Goal: Task Accomplishment & Management: Manage account settings

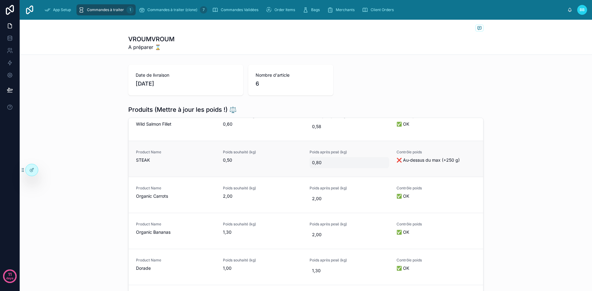
click at [315, 164] on span "0,80" at bounding box center [349, 163] width 75 height 6
type input "****"
click at [365, 97] on div "Date de livraison 14/09/2025 Nombre d'article 6" at bounding box center [306, 80] width 572 height 36
click at [320, 164] on span "0,80" at bounding box center [349, 163] width 75 height 6
click at [383, 172] on icon "submit" at bounding box center [382, 170] width 5 height 5
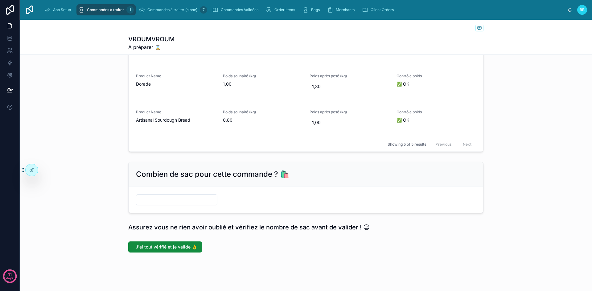
scroll to position [165, 0]
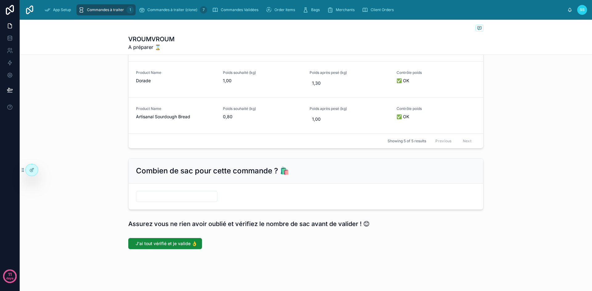
drag, startPoint x: 194, startPoint y: 205, endPoint x: 187, endPoint y: 202, distance: 8.4
click at [187, 202] on form at bounding box center [306, 197] width 354 height 26
click at [187, 202] on div at bounding box center [176, 196] width 81 height 11
click at [172, 196] on input "text" at bounding box center [176, 196] width 81 height 9
type input "*"
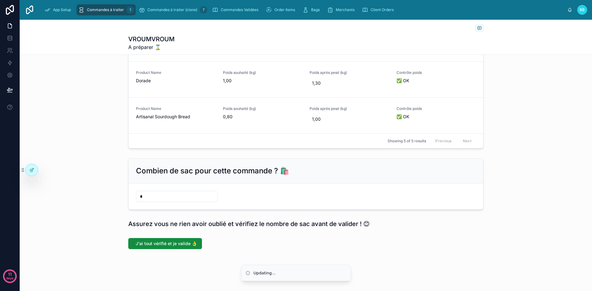
click at [231, 215] on div "Date de livraison 14/09/2025 Nombre d'article 6 Produits (Mettre à jour les poi…" at bounding box center [306, 75] width 572 height 354
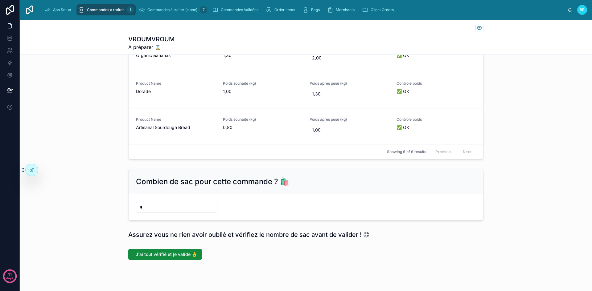
scroll to position [188, 0]
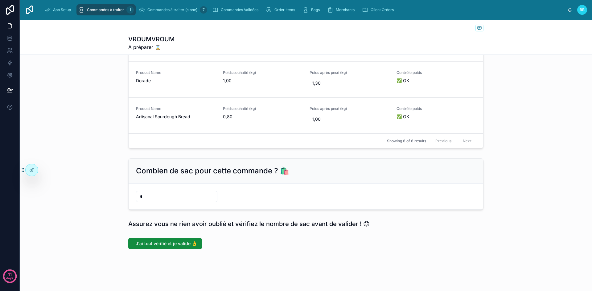
click at [101, 11] on span "Commandes à traiter" at bounding box center [105, 9] width 37 height 5
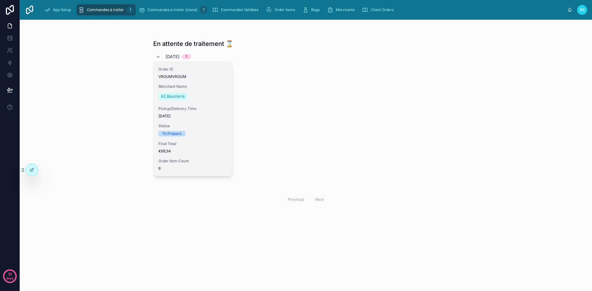
click at [202, 100] on div "AZ Boucherie" at bounding box center [192, 97] width 68 height 10
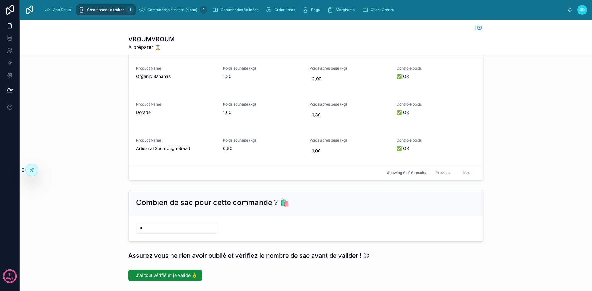
scroll to position [188, 0]
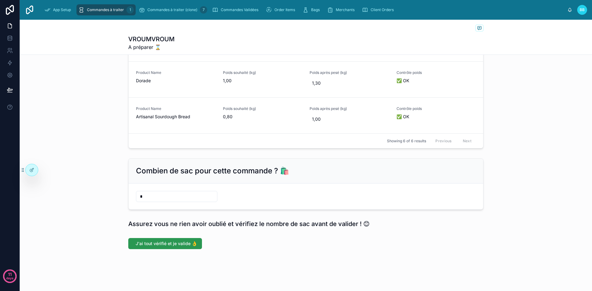
click at [163, 244] on span "J'ai tout vérifié et je valide 👌" at bounding box center [166, 244] width 61 height 6
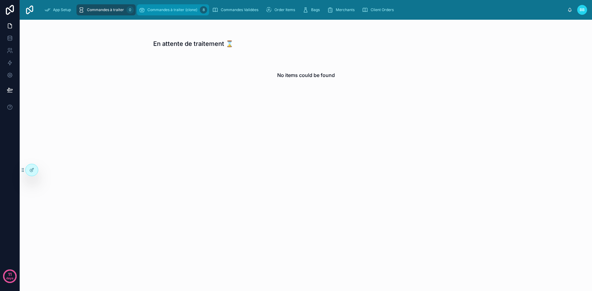
click at [157, 10] on span "Commandes à traiter (clone)" at bounding box center [172, 9] width 50 height 5
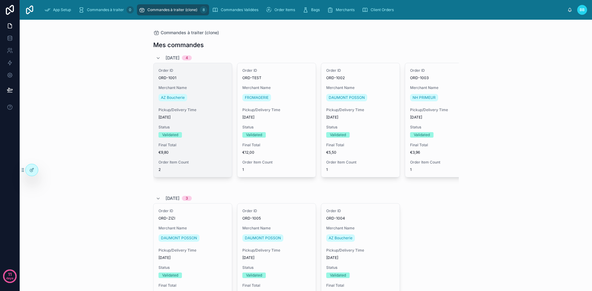
scroll to position [230, 0]
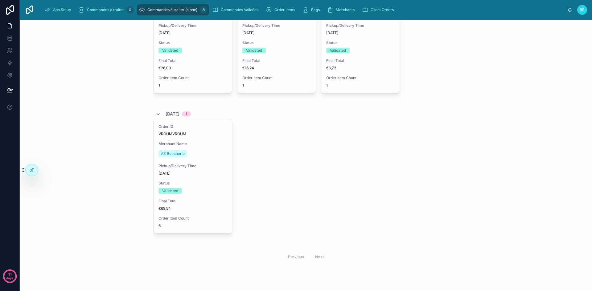
click at [200, 151] on div "AZ Boucherie" at bounding box center [192, 154] width 68 height 10
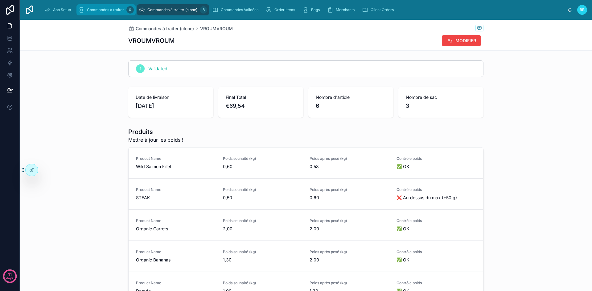
click at [108, 7] on div "Commandes à traiter 0" at bounding box center [105, 10] width 55 height 10
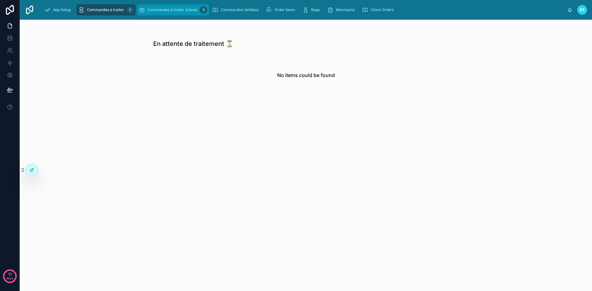
click at [144, 9] on icon "scrollable content" at bounding box center [142, 10] width 6 height 6
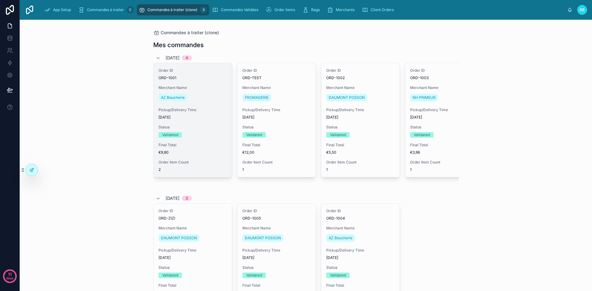
click at [202, 102] on div "AZ Boucherie" at bounding box center [192, 98] width 68 height 10
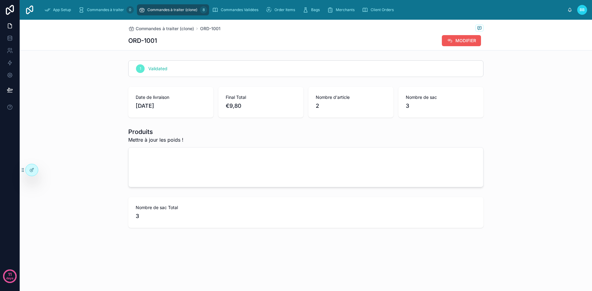
click at [457, 36] on button "MODIFIER" at bounding box center [461, 40] width 39 height 11
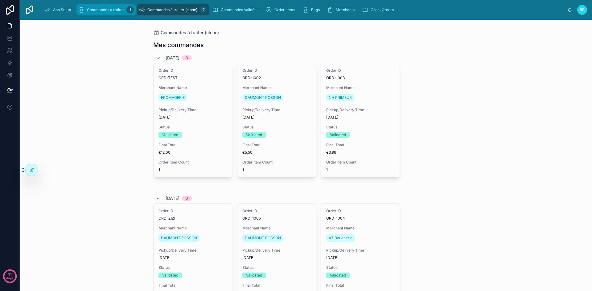
click at [103, 14] on div "App Setup Commandes à traiter 1 Commandes à traiter (clone) 7 Commandes Validée…" at bounding box center [303, 10] width 528 height 14
click at [103, 14] on div "Commandes à traiter 1" at bounding box center [105, 10] width 55 height 10
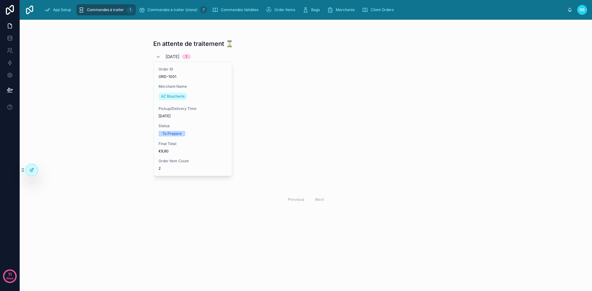
click at [199, 79] on div "Order ID ORD-1001 Merchant Name AZ Boucherie Pickup/Delivery Time [DATE] Status…" at bounding box center [192, 119] width 78 height 114
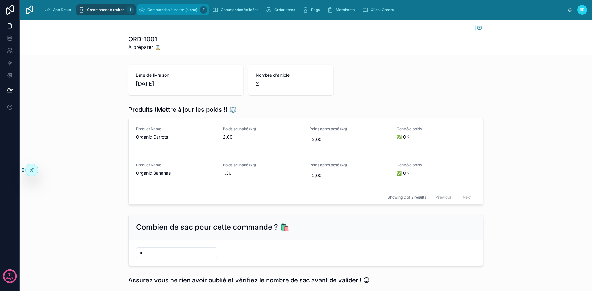
click at [169, 15] on link "Commandes à traiter (clone) 7" at bounding box center [173, 9] width 72 height 11
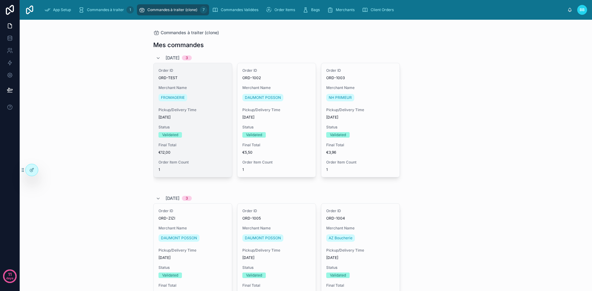
click at [199, 108] on span "Pickup/Delivery Time" at bounding box center [192, 110] width 68 height 5
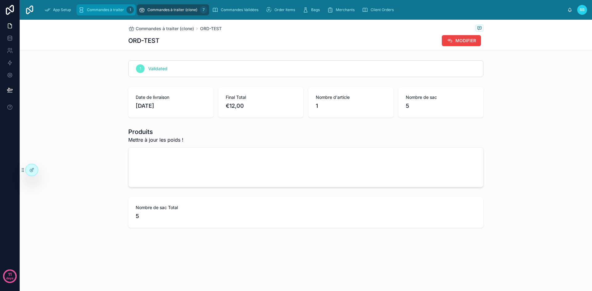
click at [106, 11] on span "Commandes à traiter" at bounding box center [105, 9] width 37 height 5
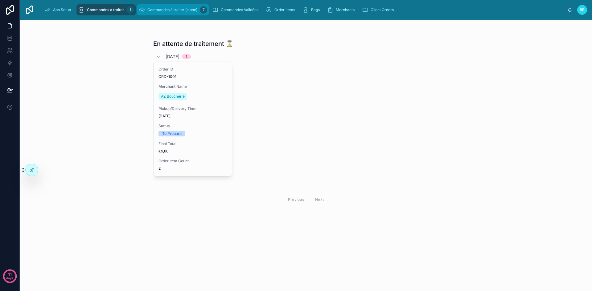
click at [164, 8] on span "Commandes à traiter (clone)" at bounding box center [172, 9] width 50 height 5
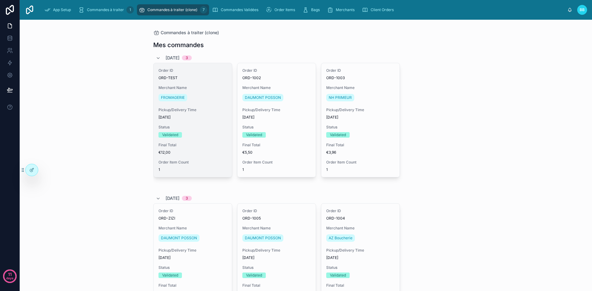
click at [208, 89] on span "Merchant Name" at bounding box center [192, 87] width 68 height 5
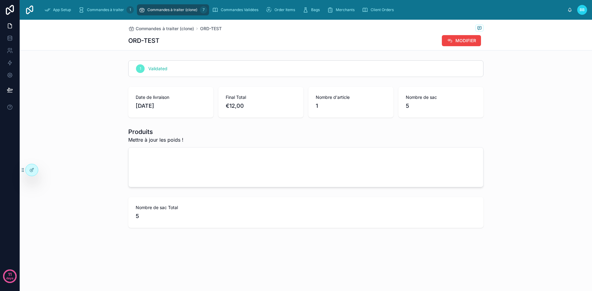
click at [169, 7] on div "Commandes à traiter (clone) 7" at bounding box center [173, 10] width 68 height 10
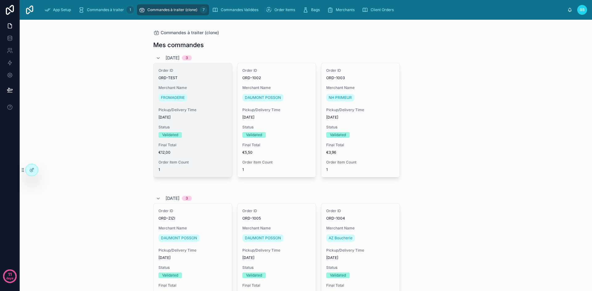
click at [203, 97] on div "FROMAGERIE" at bounding box center [192, 98] width 68 height 10
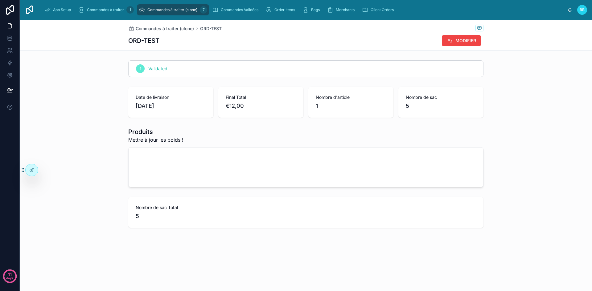
click at [169, 165] on div at bounding box center [306, 167] width 354 height 39
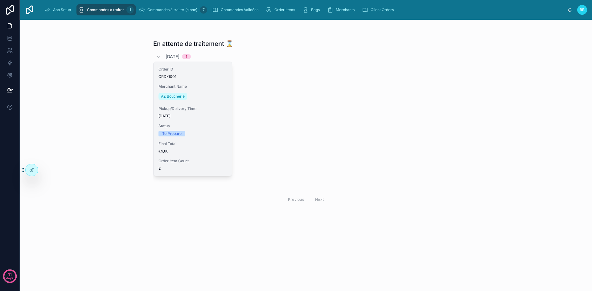
click at [200, 91] on div "Merchant Name AZ Boucherie" at bounding box center [192, 92] width 68 height 17
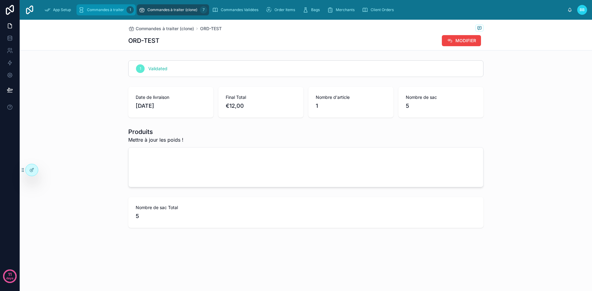
click at [115, 6] on div "Commandes à traiter 1" at bounding box center [105, 10] width 55 height 10
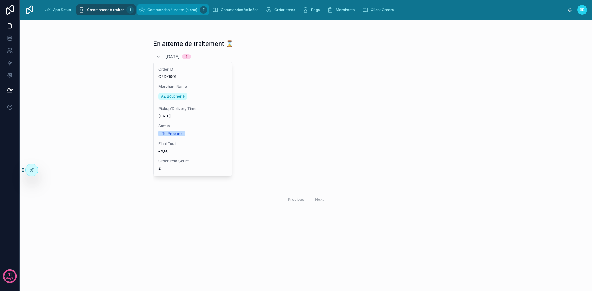
click at [172, 10] on span "Commandes à traiter (clone)" at bounding box center [172, 9] width 50 height 5
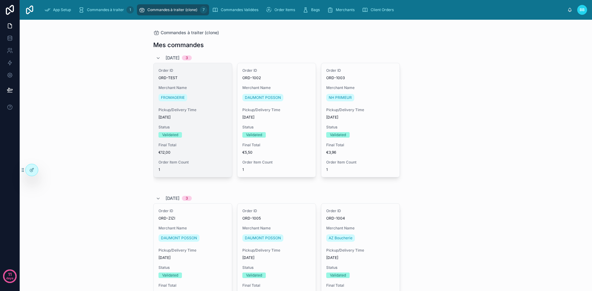
click at [212, 93] on div "FROMAGERIE" at bounding box center [192, 98] width 68 height 10
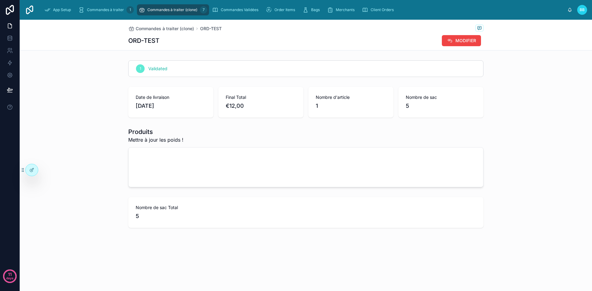
click at [213, 163] on div at bounding box center [306, 167] width 354 height 39
click at [181, 166] on div at bounding box center [306, 167] width 354 height 39
click at [226, 174] on div at bounding box center [306, 167] width 354 height 39
click at [287, 130] on div "Produits Mettre à jour les poids !" at bounding box center [305, 136] width 355 height 16
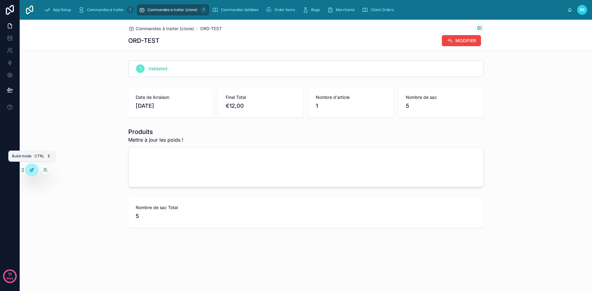
click at [35, 169] on div at bounding box center [32, 170] width 12 height 12
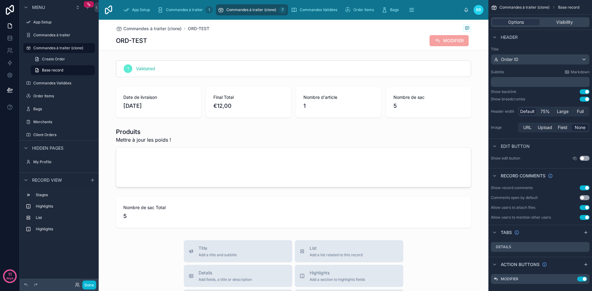
scroll to position [8, 0]
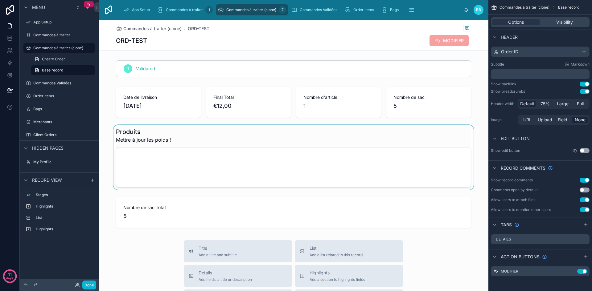
click at [379, 162] on div at bounding box center [294, 157] width 390 height 65
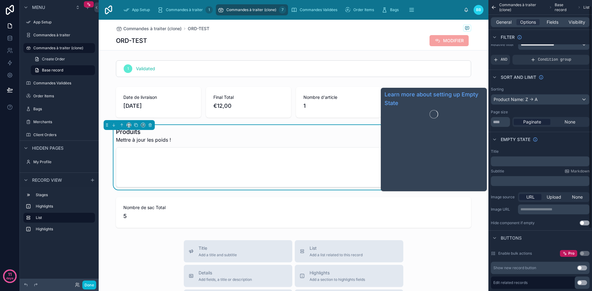
scroll to position [0, 0]
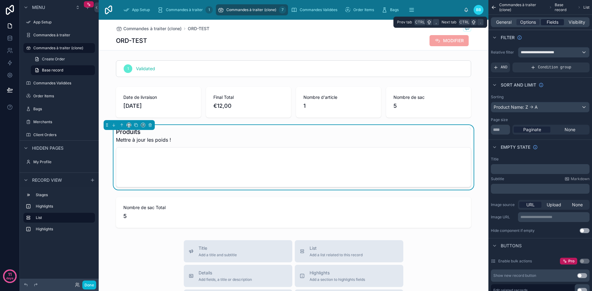
click at [554, 19] on span "Fields" at bounding box center [552, 22] width 12 height 6
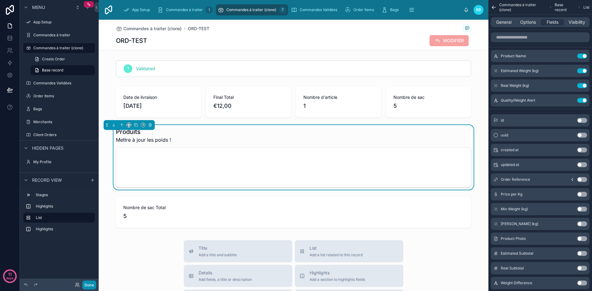
click at [87, 285] on button "Done" at bounding box center [89, 285] width 14 height 9
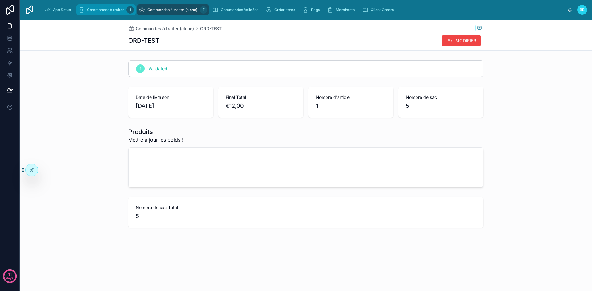
click at [110, 10] on span "Commandes à traiter" at bounding box center [105, 9] width 37 height 5
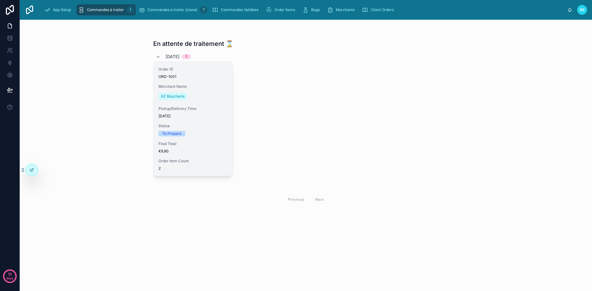
click at [201, 79] on span "ORD-1001" at bounding box center [192, 76] width 68 height 5
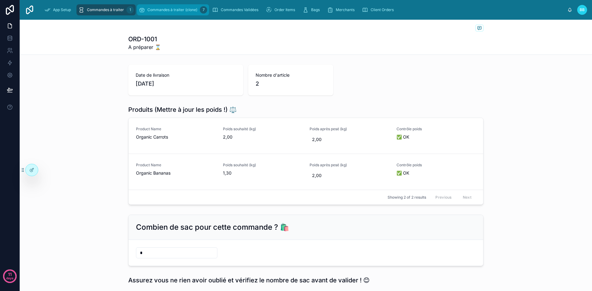
click at [154, 10] on span "Commandes à traiter (clone)" at bounding box center [172, 9] width 50 height 5
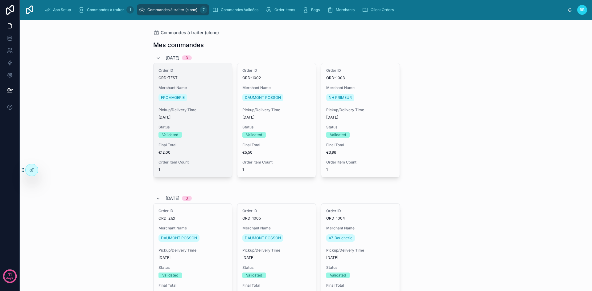
click at [203, 95] on div "FROMAGERIE" at bounding box center [192, 98] width 68 height 10
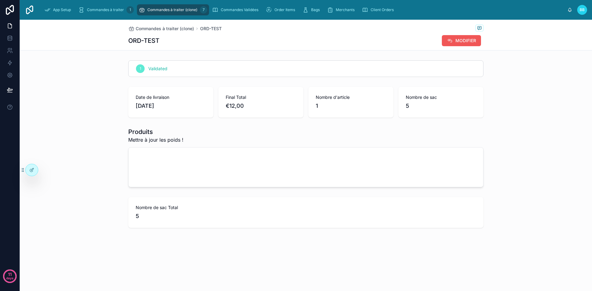
click at [453, 38] on button "MODIFIER" at bounding box center [461, 40] width 39 height 11
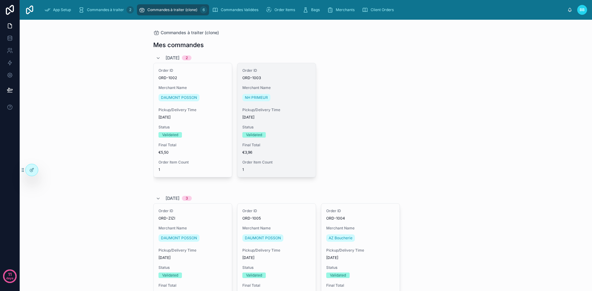
click at [289, 104] on div "Order ID ORD-1003 Merchant Name NH PRIMEUR Pickup/Delivery Time [DATE] Status V…" at bounding box center [276, 120] width 78 height 114
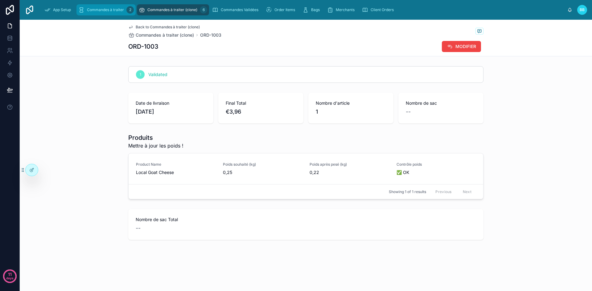
click at [101, 12] on div "Commandes à traiter 2" at bounding box center [105, 10] width 55 height 10
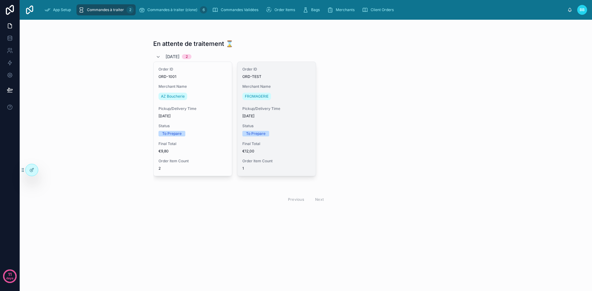
click at [280, 93] on div "FROMAGERIE" at bounding box center [276, 97] width 68 height 10
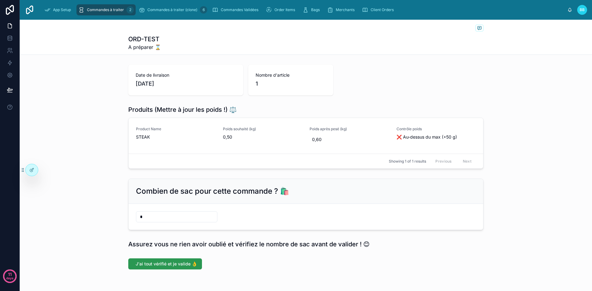
click at [156, 262] on span "J'ai tout vérifié et je valide 👌" at bounding box center [166, 264] width 61 height 6
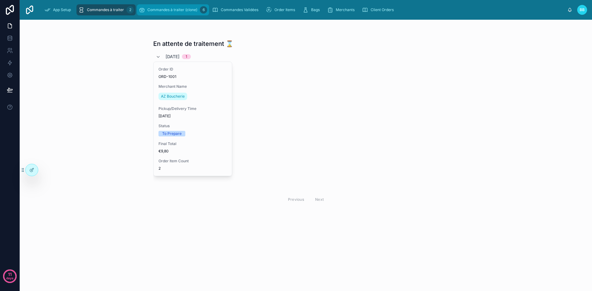
click at [158, 10] on span "Commandes à traiter (clone)" at bounding box center [172, 9] width 50 height 5
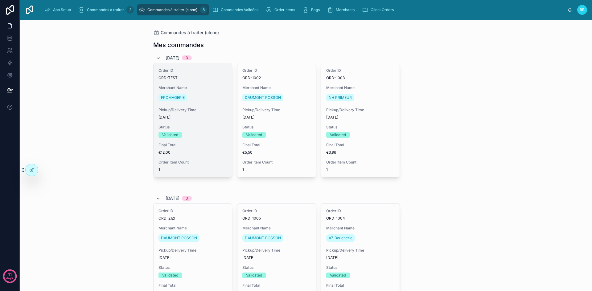
click at [205, 96] on div "FROMAGERIE" at bounding box center [192, 98] width 68 height 10
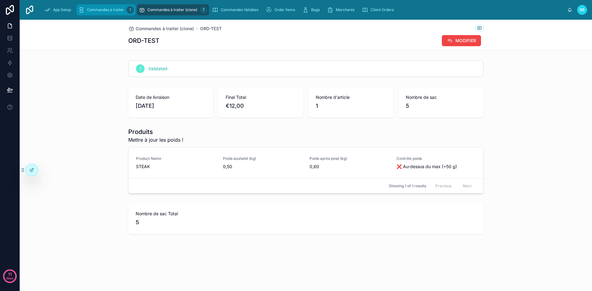
click at [115, 11] on span "Commandes à traiter" at bounding box center [105, 9] width 37 height 5
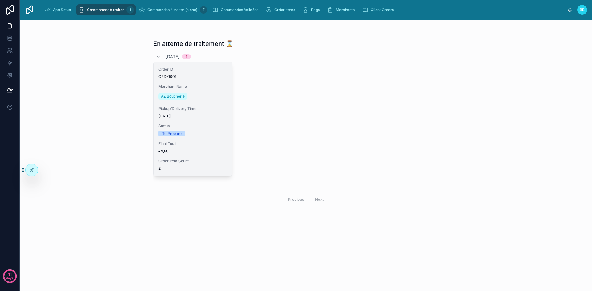
click at [224, 81] on div "Order ID ORD-1001 Merchant Name AZ Boucherie Pickup/Delivery Time [DATE] Status…" at bounding box center [192, 119] width 78 height 114
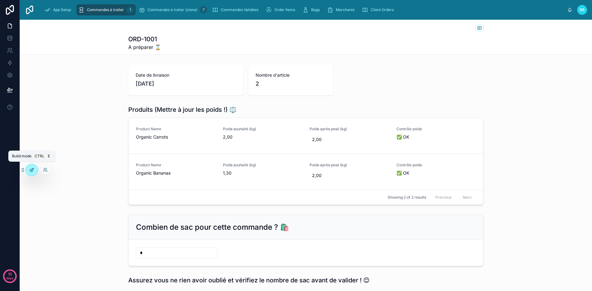
click at [32, 172] on icon at bounding box center [31, 170] width 5 height 5
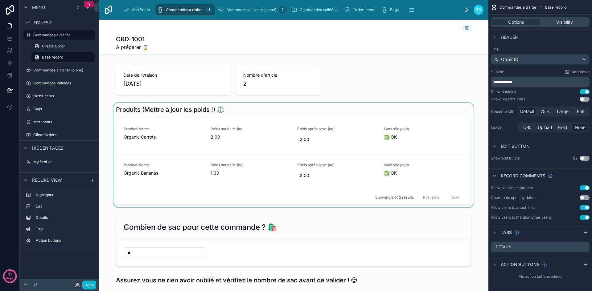
click at [166, 117] on div at bounding box center [294, 155] width 390 height 104
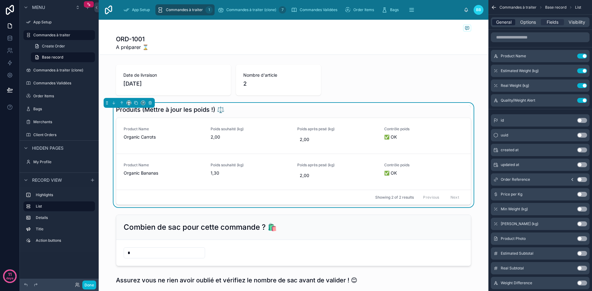
click at [503, 23] on span "General" at bounding box center [503, 22] width 15 height 6
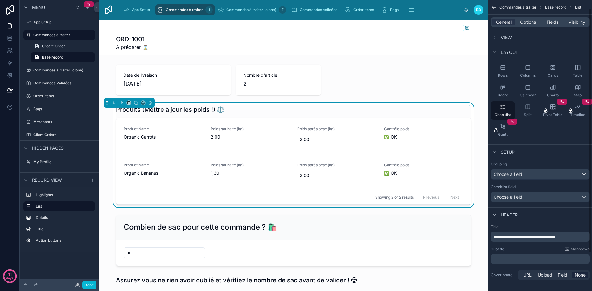
scroll to position [10, 0]
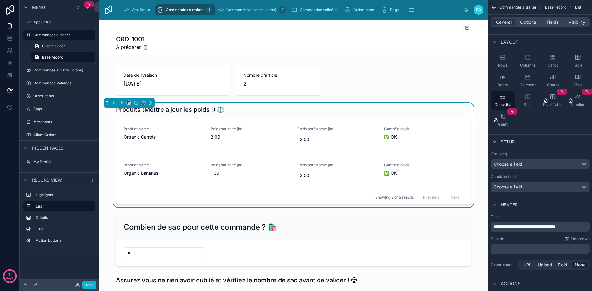
click at [513, 226] on span "**********" at bounding box center [524, 227] width 62 height 4
click at [87, 284] on button "Done" at bounding box center [89, 285] width 14 height 9
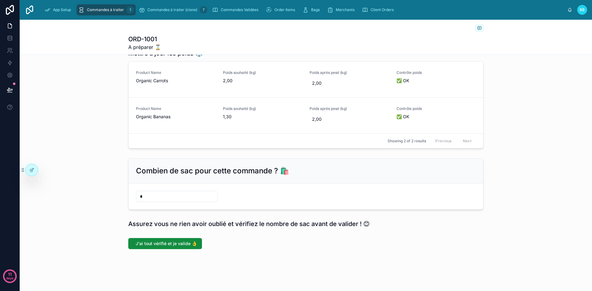
scroll to position [0, 0]
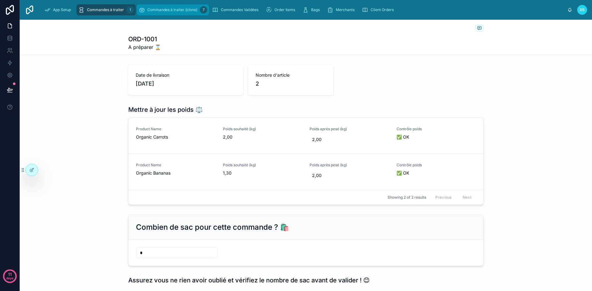
click at [176, 10] on span "Commandes à traiter (clone)" at bounding box center [172, 9] width 50 height 5
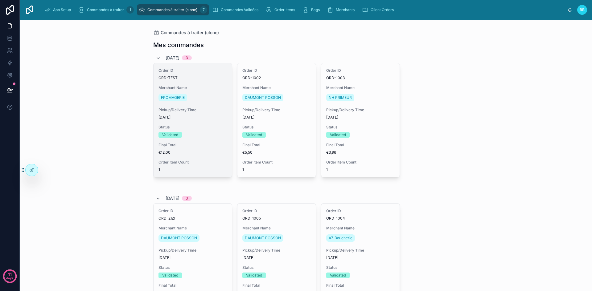
click at [204, 86] on span "Merchant Name" at bounding box center [192, 87] width 68 height 5
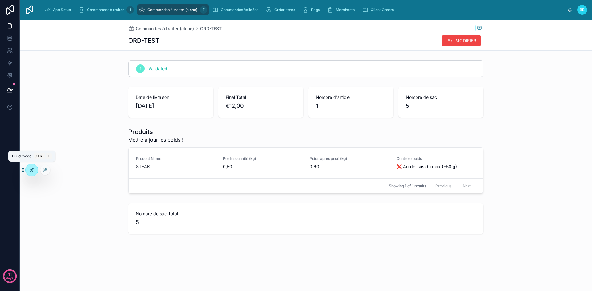
click at [34, 170] on icon at bounding box center [31, 170] width 5 height 5
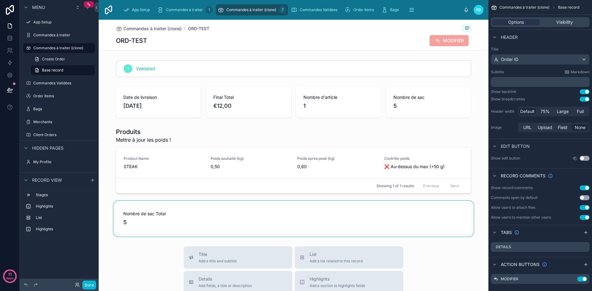
click at [436, 222] on div at bounding box center [294, 219] width 390 height 36
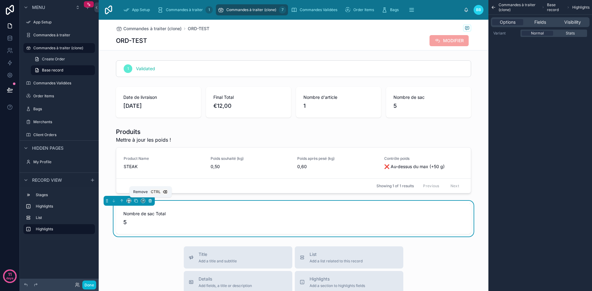
click at [149, 200] on icon at bounding box center [150, 201] width 4 height 4
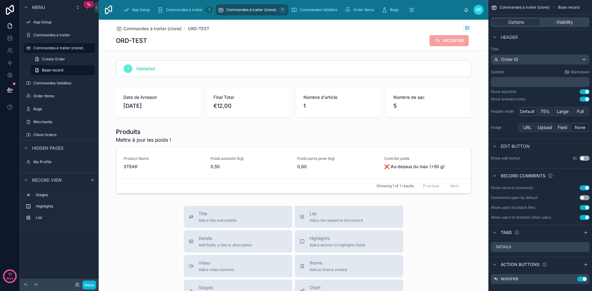
click at [523, 79] on p "﻿" at bounding box center [540, 82] width 95 height 6
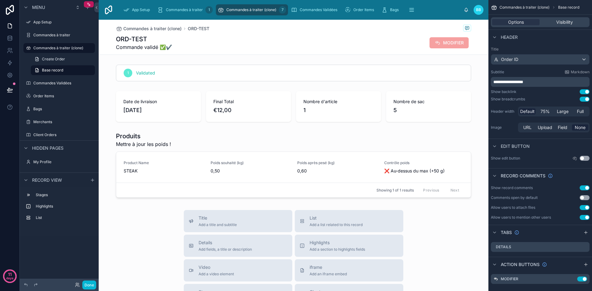
click at [523, 82] on span "**********" at bounding box center [508, 82] width 30 height 4
click at [233, 78] on div at bounding box center [294, 73] width 390 height 22
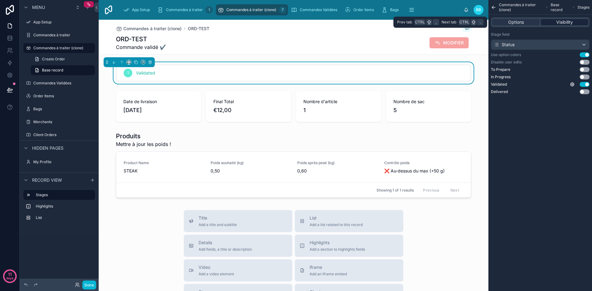
click at [560, 19] on span "Visibility" at bounding box center [564, 22] width 17 height 6
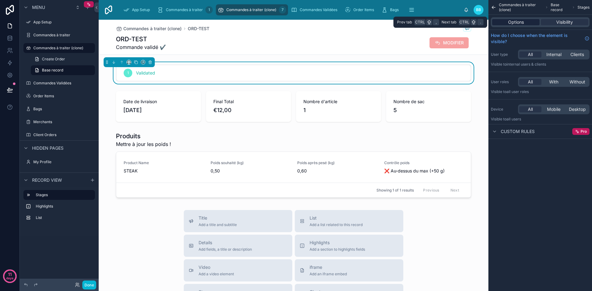
click at [515, 24] on span "Options" at bounding box center [516, 22] width 16 height 6
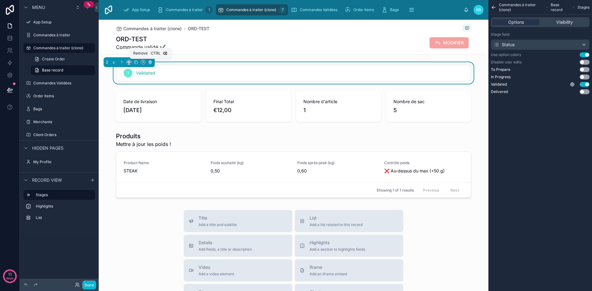
click at [150, 63] on icon at bounding box center [150, 62] width 0 height 1
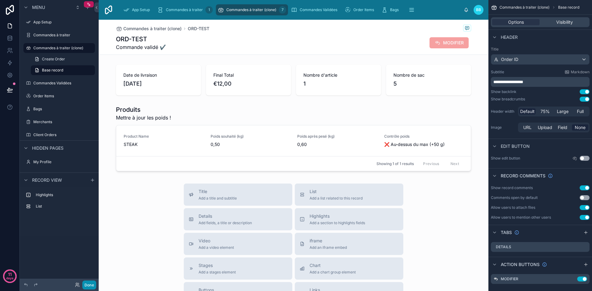
click at [92, 286] on button "Done" at bounding box center [89, 285] width 14 height 9
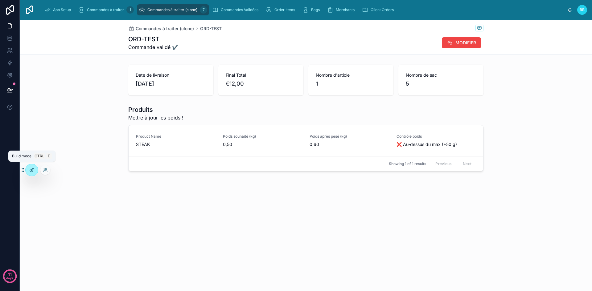
click at [35, 172] on div at bounding box center [32, 170] width 12 height 12
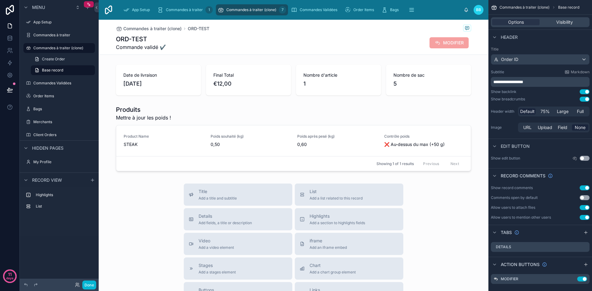
click at [523, 82] on span "**********" at bounding box center [508, 82] width 30 height 4
click at [90, 287] on button "Done" at bounding box center [89, 285] width 14 height 9
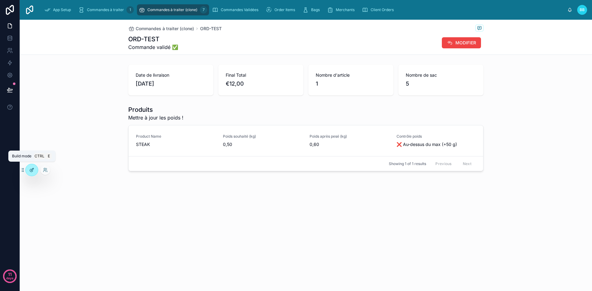
click at [29, 167] on div at bounding box center [32, 170] width 12 height 12
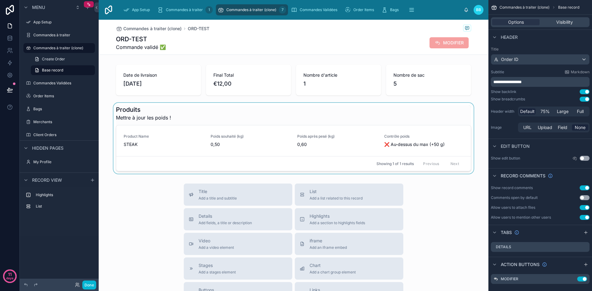
click at [186, 113] on div at bounding box center [294, 138] width 390 height 71
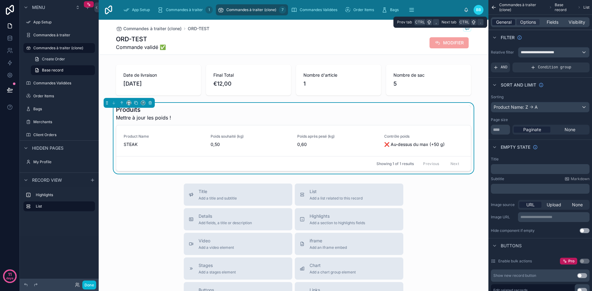
click at [506, 24] on span "General" at bounding box center [503, 22] width 15 height 6
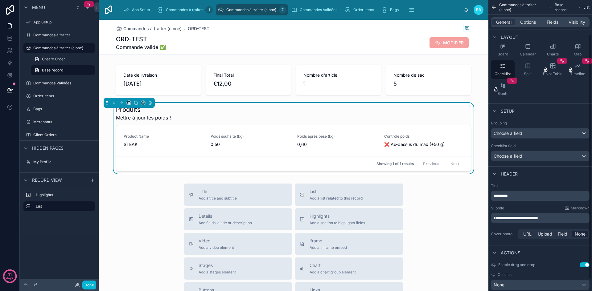
scroll to position [42, 0]
click at [549, 217] on p "**********" at bounding box center [540, 218] width 95 height 6
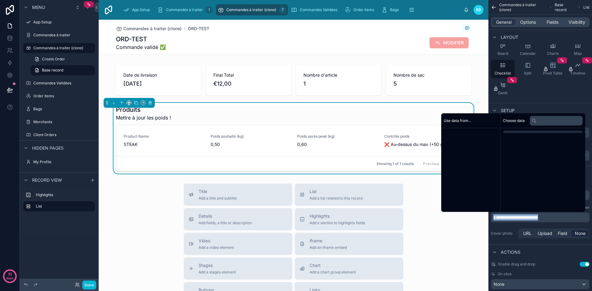
click at [549, 217] on p "**********" at bounding box center [540, 218] width 95 height 6
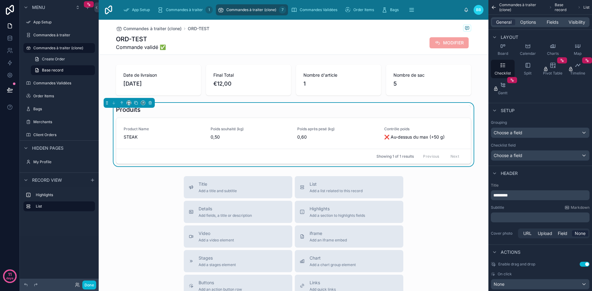
click at [533, 224] on div "Title ******** Subtitle Markdown ﻿ Cover photo URL Upload Field None" at bounding box center [540, 212] width 104 height 62
click at [533, 195] on p "********" at bounding box center [540, 195] width 95 height 6
click at [531, 204] on div "Title ******** Subtitle Markdown ﻿ Cover photo URL Upload Field None" at bounding box center [540, 212] width 104 height 62
click at [89, 284] on button "Done" at bounding box center [89, 285] width 14 height 9
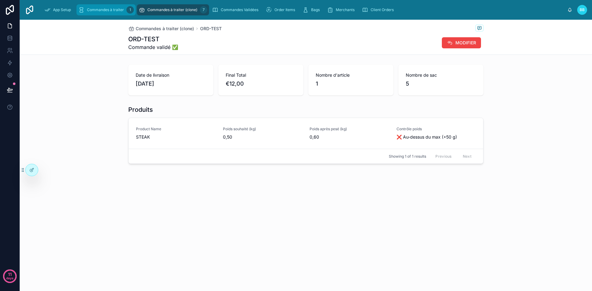
click at [106, 13] on div "Commandes à traiter 1" at bounding box center [105, 10] width 55 height 10
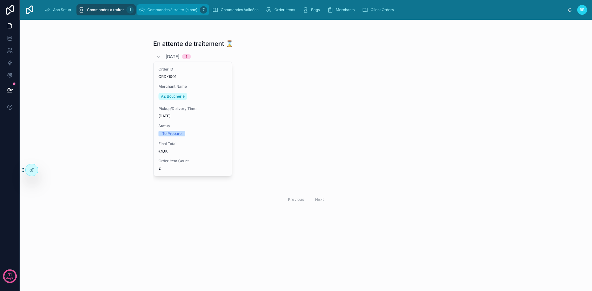
click at [158, 9] on span "Commandes à traiter (clone)" at bounding box center [172, 9] width 50 height 5
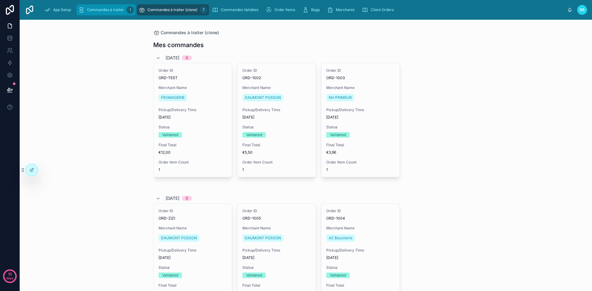
click at [119, 14] on div "Commandes à traiter 1" at bounding box center [105, 10] width 55 height 10
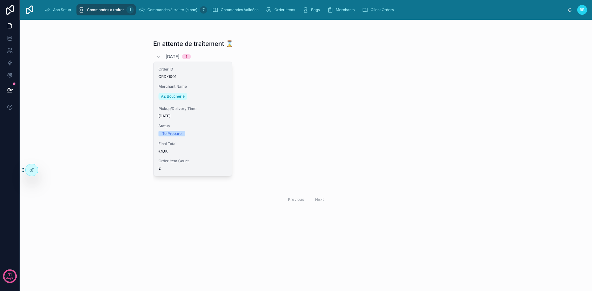
click at [213, 103] on div "Order ID ORD-1001 Merchant Name AZ Boucherie Pickup/Delivery Time [DATE] Status…" at bounding box center [192, 119] width 78 height 114
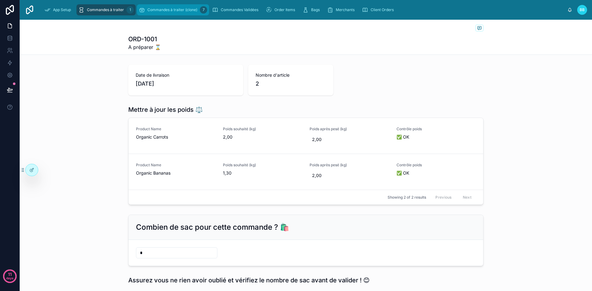
click at [170, 10] on span "Commandes à traiter (clone)" at bounding box center [172, 9] width 50 height 5
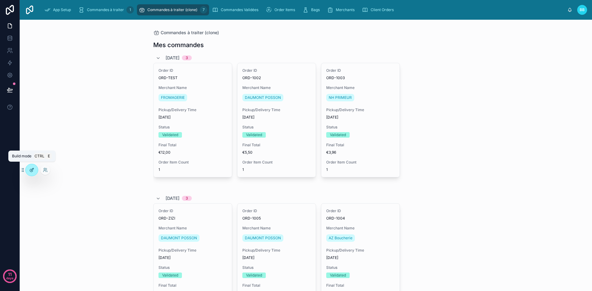
click at [32, 170] on icon at bounding box center [31, 170] width 5 height 5
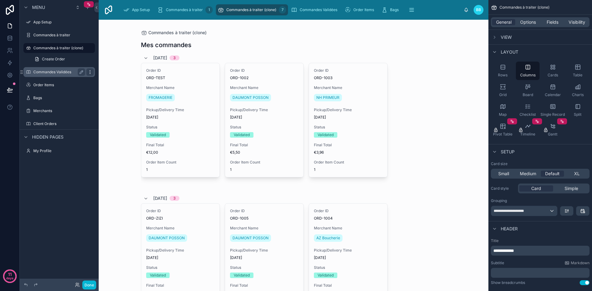
click at [90, 72] on icon "scrollable content" at bounding box center [90, 72] width 5 height 5
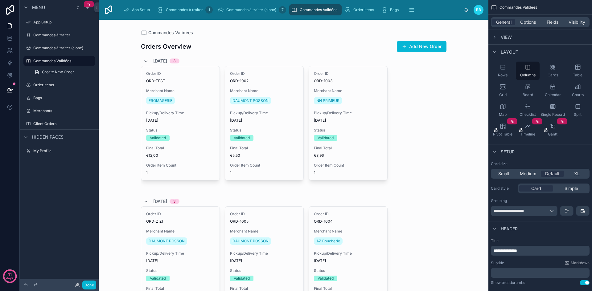
click at [209, 95] on div at bounding box center [293, 266] width 315 height 492
click at [209, 95] on div "Merchant Name FROMAGERIE" at bounding box center [180, 96] width 68 height 17
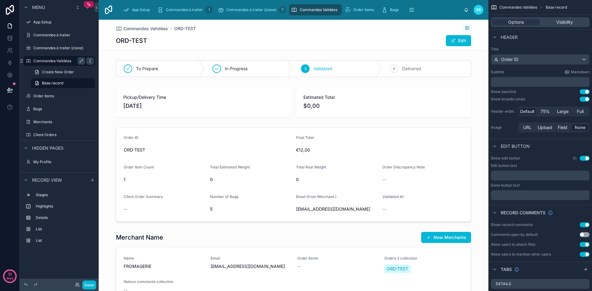
click at [91, 61] on icon "scrollable content" at bounding box center [90, 61] width 5 height 5
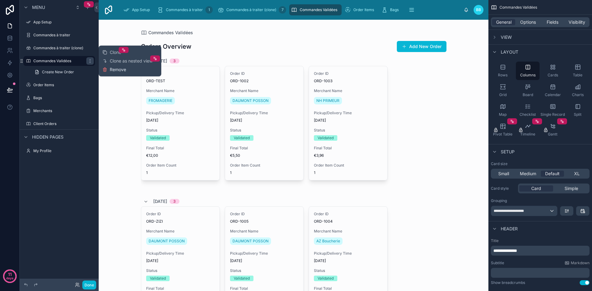
click at [115, 71] on span "Remove" at bounding box center [118, 70] width 16 height 6
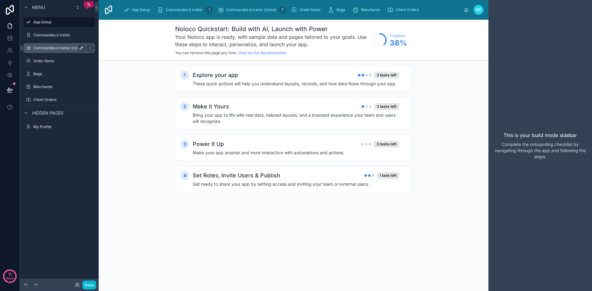
click at [79, 47] on icon "scrollable content" at bounding box center [81, 48] width 5 height 5
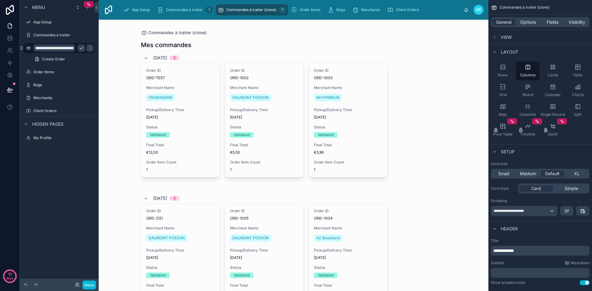
click at [68, 48] on input "**********" at bounding box center [54, 47] width 42 height 7
type input "**********"
click at [88, 49] on icon "scrollable content" at bounding box center [90, 48] width 5 height 5
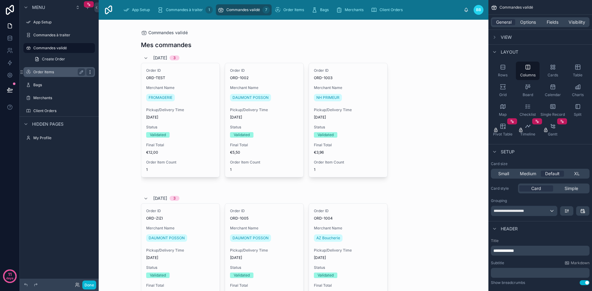
click at [90, 73] on icon "scrollable content" at bounding box center [90, 72] width 5 height 5
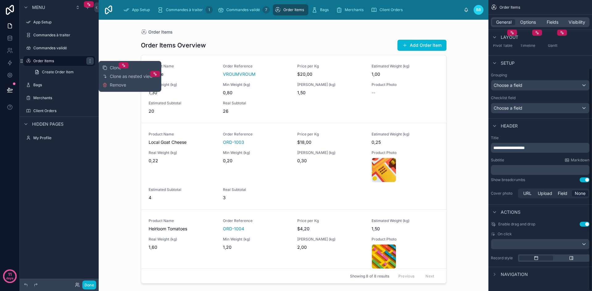
scroll to position [89, 0]
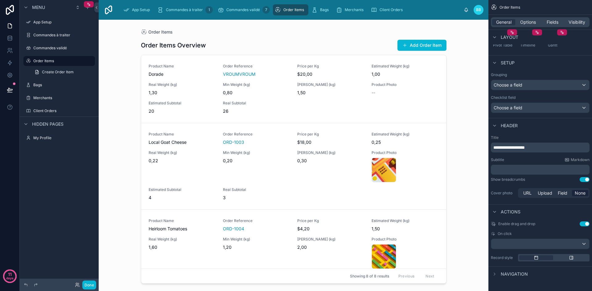
click at [264, 42] on div at bounding box center [293, 152] width 315 height 264
click at [89, 285] on button "Done" at bounding box center [89, 285] width 14 height 9
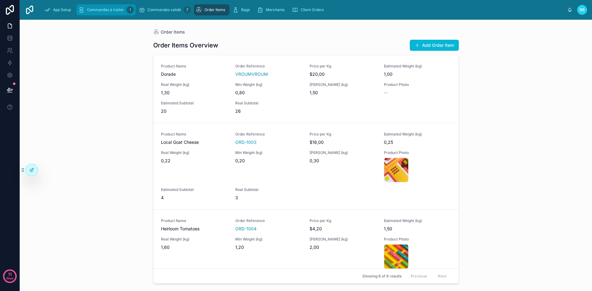
click at [106, 12] on span "Commandes à traiter" at bounding box center [105, 9] width 37 height 5
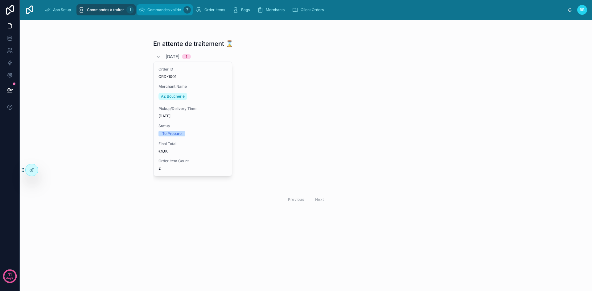
click at [157, 14] on div "Commandes validé 7" at bounding box center [165, 10] width 52 height 10
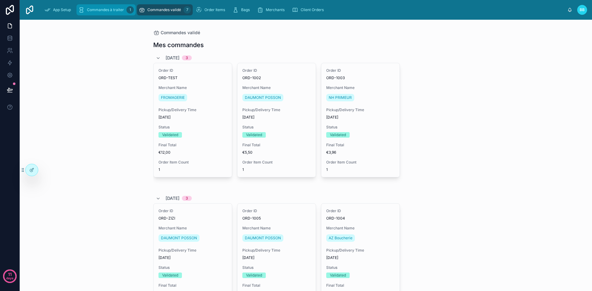
click at [100, 14] on div "Commandes à traiter 1" at bounding box center [105, 10] width 55 height 10
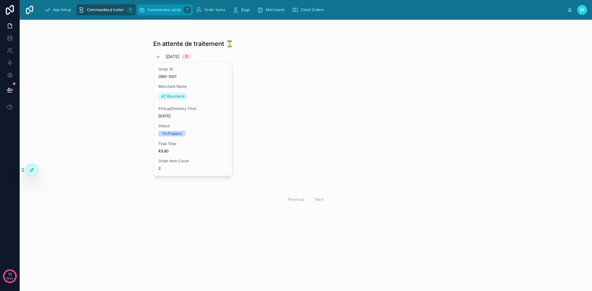
click at [153, 10] on span "Commandes validé" at bounding box center [164, 9] width 34 height 5
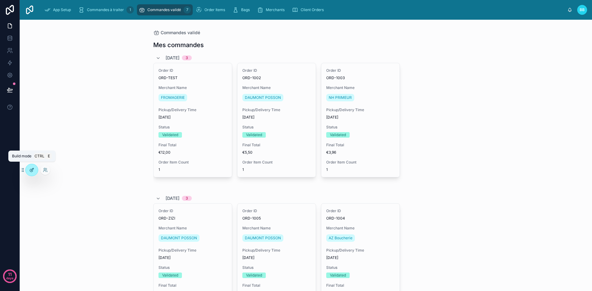
click at [35, 167] on div at bounding box center [32, 170] width 12 height 12
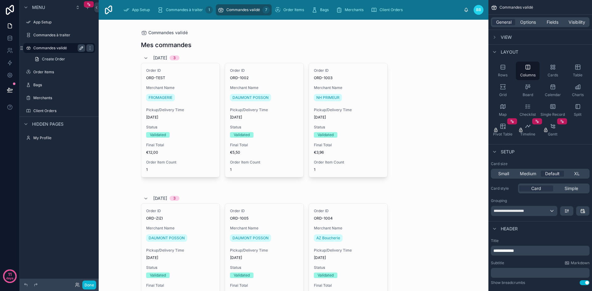
click at [80, 49] on icon "scrollable content" at bounding box center [81, 48] width 3 height 3
click at [28, 49] on icon "scrollable content" at bounding box center [28, 48] width 5 height 5
click at [129, 39] on div "Commandes validé Mes commandes [DATE] 3 Order ID ORD-TEST Merchant Name FROMAGE…" at bounding box center [294, 156] width 390 height 272
click at [74, 49] on input "**********" at bounding box center [54, 47] width 42 height 7
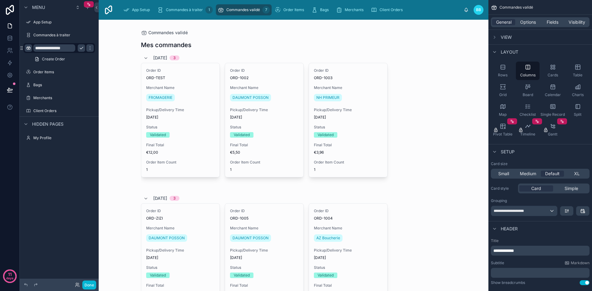
click at [64, 47] on input "**********" at bounding box center [54, 47] width 42 height 7
type input "**********"
click at [88, 47] on icon "scrollable content" at bounding box center [90, 48] width 5 height 5
click at [0, 0] on icon "scrollable content" at bounding box center [0, 0] width 0 height 0
click at [72, 49] on input "**********" at bounding box center [54, 47] width 42 height 7
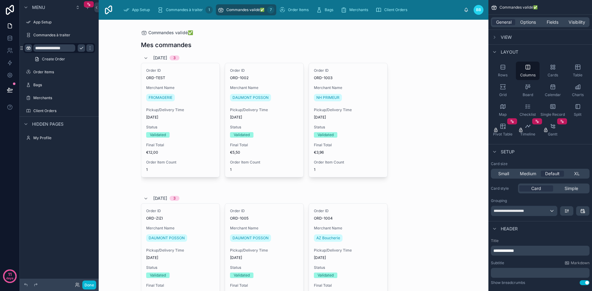
click at [80, 52] on div "**********" at bounding box center [59, 48] width 69 height 10
click at [71, 48] on input "**********" at bounding box center [54, 47] width 42 height 7
type input "**********"
click at [88, 48] on icon "scrollable content" at bounding box center [90, 48] width 5 height 5
click at [27, 49] on icon "scrollable content" at bounding box center [28, 48] width 5 height 5
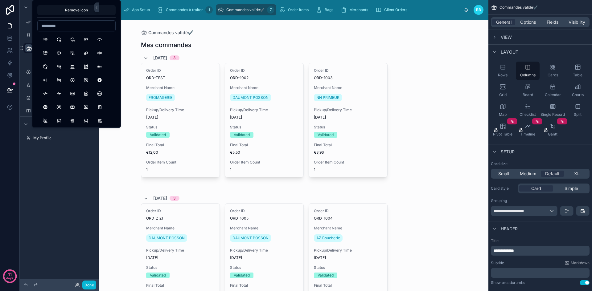
click at [82, 10] on button "Remove icon" at bounding box center [76, 10] width 78 height 10
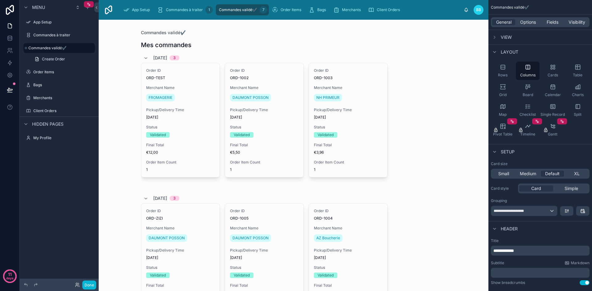
click at [244, 35] on div at bounding box center [293, 264] width 315 height 489
click at [0, 0] on icon "scrollable content" at bounding box center [0, 0] width 0 height 0
click at [68, 47] on input "**********" at bounding box center [51, 47] width 47 height 7
click at [69, 48] on input "**********" at bounding box center [51, 47] width 47 height 7
type input "**********"
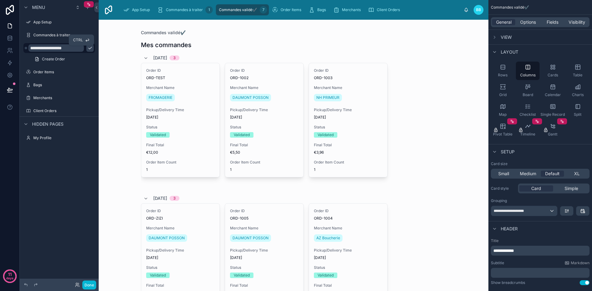
click at [88, 48] on icon "scrollable content" at bounding box center [89, 48] width 3 height 2
click at [130, 63] on div "Commandes validé ✔️ Mes commandes [DATE] 3 Order ID ORD-TEST Merchant Name FROM…" at bounding box center [294, 156] width 390 height 272
click at [51, 36] on label "Commandes à traiter" at bounding box center [57, 35] width 49 height 5
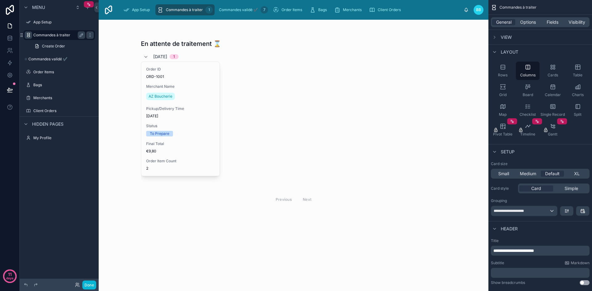
click at [29, 34] on icon "scrollable content" at bounding box center [28, 35] width 5 height 5
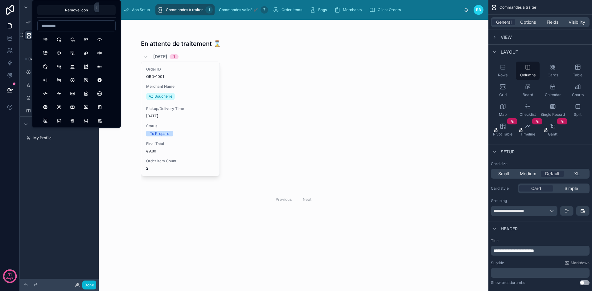
click at [77, 9] on button "Remove icon" at bounding box center [76, 10] width 78 height 10
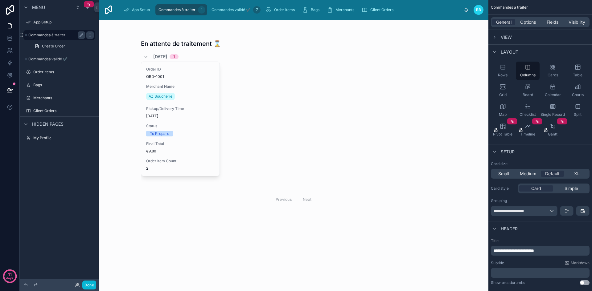
click at [128, 30] on div "En attente de traitement ⌛ [DATE] 1 Order ID ORD-1001 Merchant Name AZ Boucheri…" at bounding box center [294, 156] width 390 height 272
click at [79, 35] on icon "scrollable content" at bounding box center [81, 35] width 5 height 5
click at [73, 34] on input "**********" at bounding box center [51, 34] width 47 height 7
type input "**********"
click at [90, 36] on icon "scrollable content" at bounding box center [90, 35] width 5 height 5
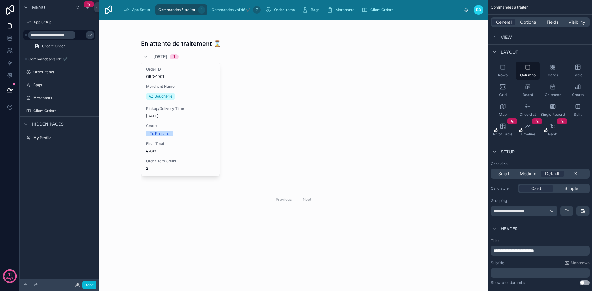
click at [88, 35] on icon "scrollable content" at bounding box center [90, 35] width 5 height 5
click at [263, 131] on div at bounding box center [293, 123] width 315 height 207
click at [87, 284] on button "Done" at bounding box center [89, 285] width 14 height 9
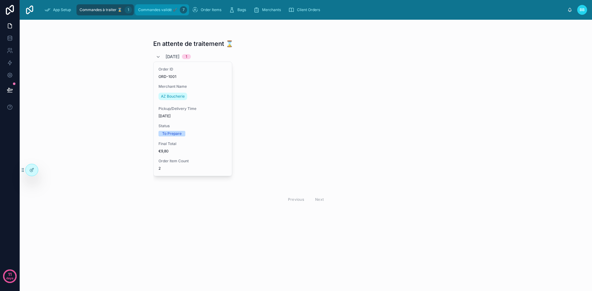
click at [147, 13] on div "Commandes validé ✔️ 7" at bounding box center [162, 10] width 50 height 10
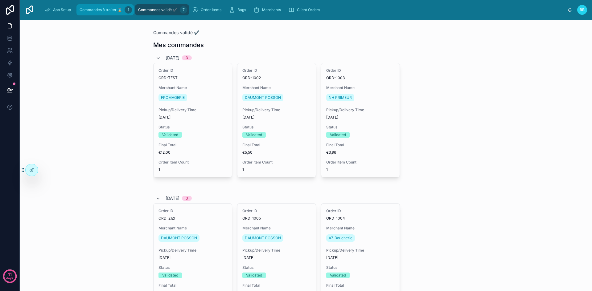
click at [112, 12] on span "Commandes à traiter ⌛" at bounding box center [101, 9] width 43 height 5
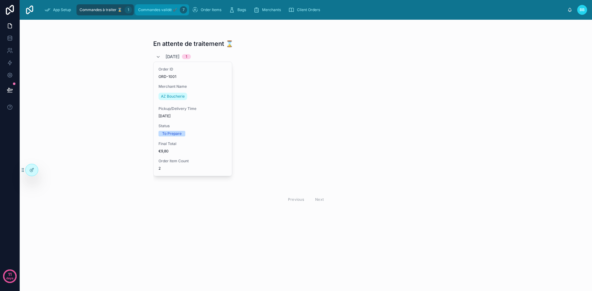
click at [144, 8] on span "Commandes validé ✔️" at bounding box center [157, 9] width 39 height 5
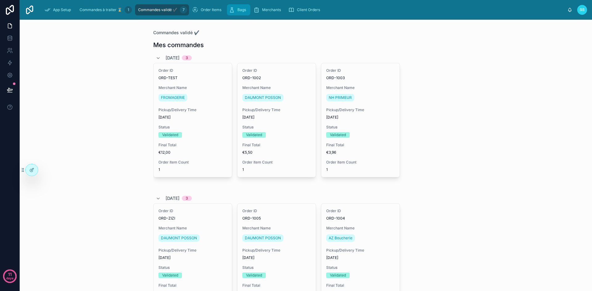
click at [243, 7] on div "Bags" at bounding box center [239, 10] width 20 height 10
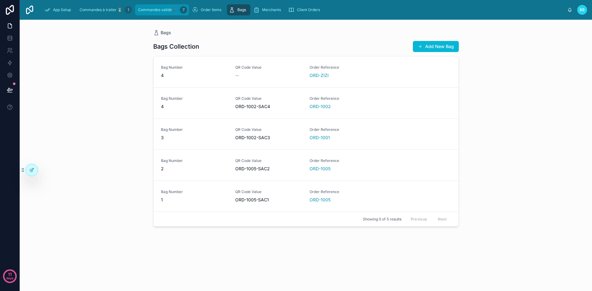
click at [158, 11] on span "Commandes validé ✔️" at bounding box center [157, 9] width 39 height 5
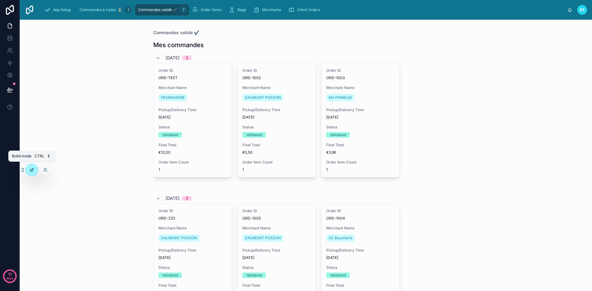
click at [30, 169] on icon at bounding box center [31, 170] width 5 height 5
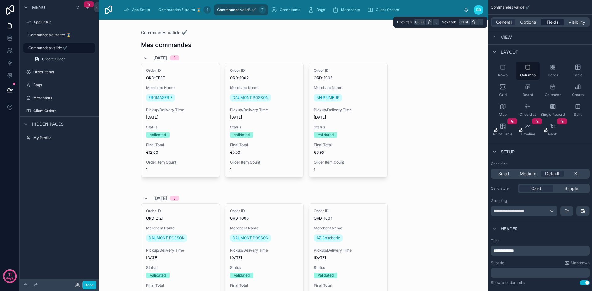
click at [543, 22] on div "Fields" at bounding box center [552, 22] width 23 height 6
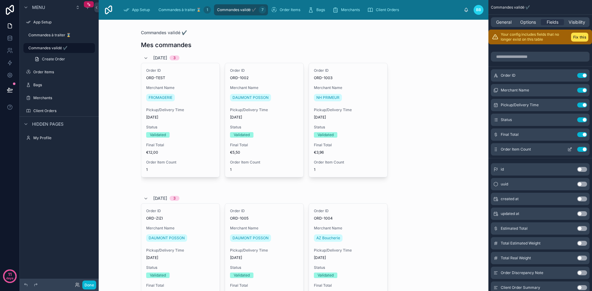
click at [581, 151] on button "Use setting" at bounding box center [582, 149] width 10 height 5
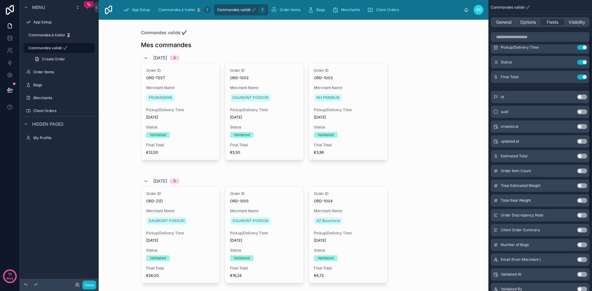
scroll to position [57, 0]
click at [582, 247] on button "Use setting" at bounding box center [582, 245] width 10 height 5
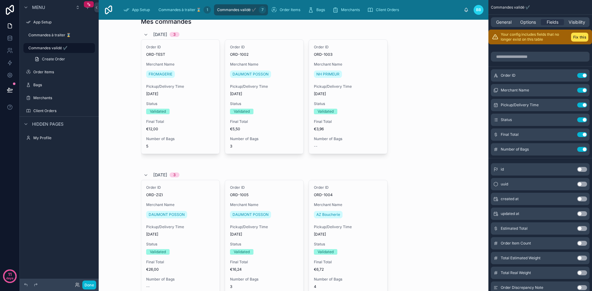
scroll to position [0, 0]
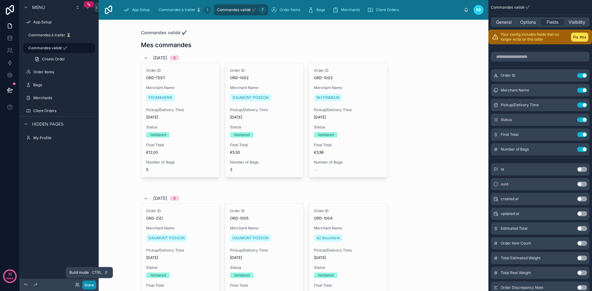
click at [93, 284] on button "Done" at bounding box center [89, 285] width 14 height 9
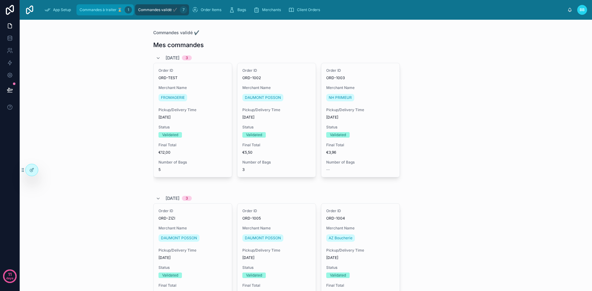
click at [100, 9] on span "Commandes à traiter ⌛" at bounding box center [101, 9] width 43 height 5
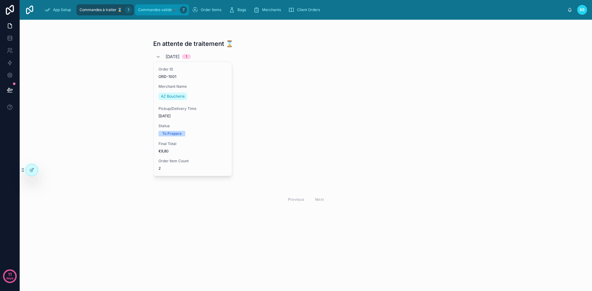
click at [170, 4] on link "Commandes validé ✔️ 7" at bounding box center [162, 9] width 54 height 11
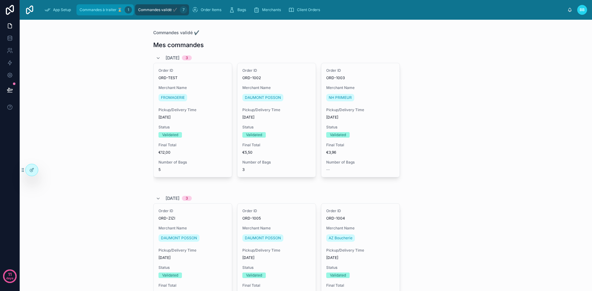
click at [107, 8] on span "Commandes à traiter ⌛" at bounding box center [101, 9] width 43 height 5
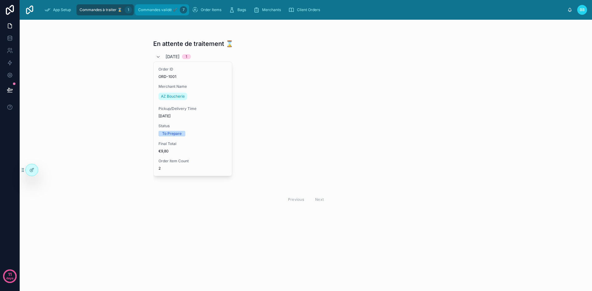
click at [157, 14] on div "Commandes validé ✔️ 7" at bounding box center [162, 10] width 50 height 10
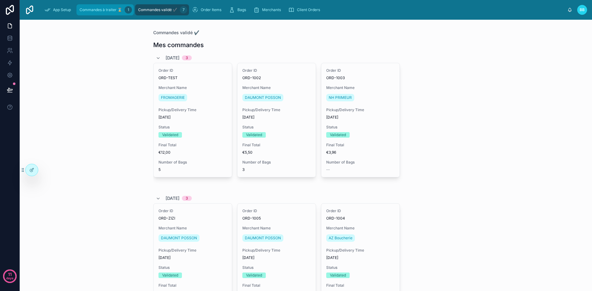
click at [103, 10] on span "Commandes à traiter ⌛" at bounding box center [101, 9] width 43 height 5
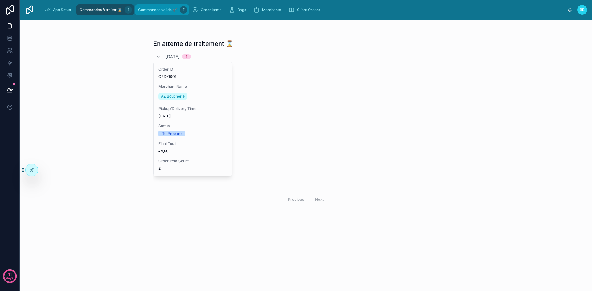
click at [162, 13] on div "Commandes validé ✔️ 7" at bounding box center [162, 10] width 50 height 10
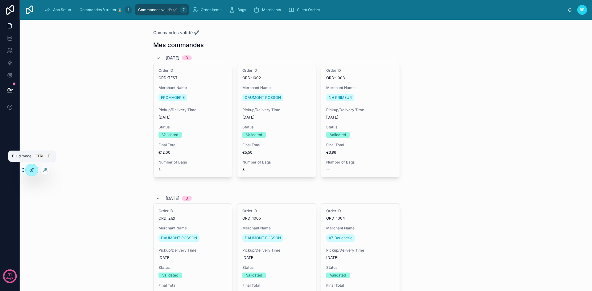
click at [34, 170] on icon at bounding box center [31, 170] width 5 height 5
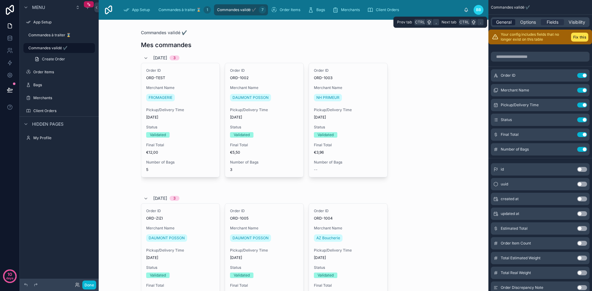
click at [506, 22] on span "General" at bounding box center [503, 22] width 15 height 6
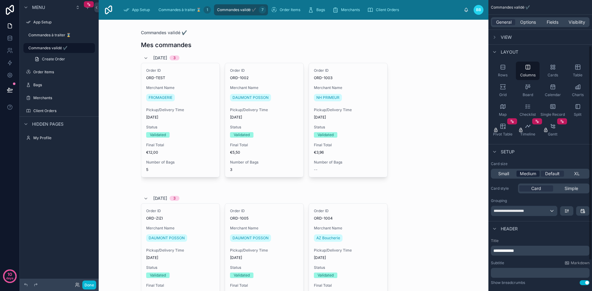
scroll to position [103, 0]
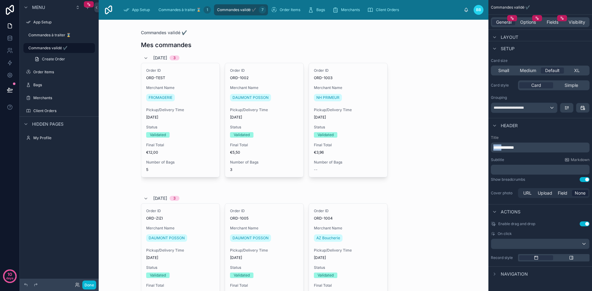
drag, startPoint x: 506, startPoint y: 148, endPoint x: 486, endPoint y: 146, distance: 19.5
click at [486, 146] on div "App Setup Commandes à traiter ⌛ 1 Commandes validé ✔️ 7 Order Items Bags Mercha…" at bounding box center [345, 145] width 493 height 291
click at [523, 150] on p "*********" at bounding box center [540, 148] width 95 height 6
click at [89, 288] on button "Done" at bounding box center [89, 285] width 14 height 9
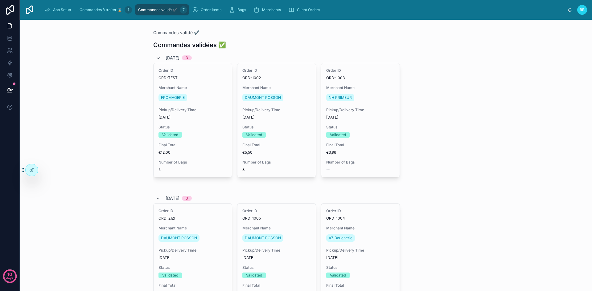
click at [157, 56] on icon at bounding box center [158, 58] width 5 height 5
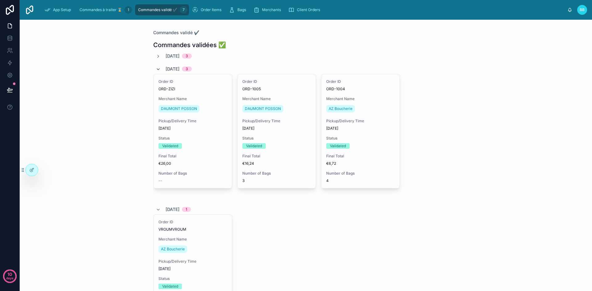
click at [156, 69] on icon at bounding box center [158, 69] width 5 height 5
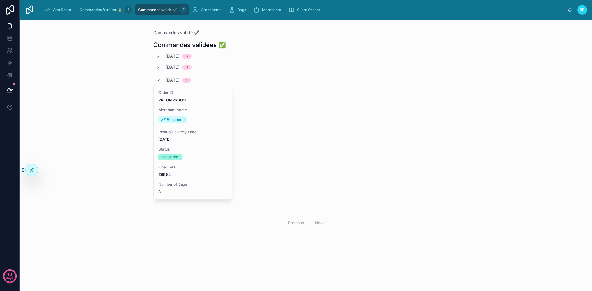
click at [158, 77] on div "[DATE] 1" at bounding box center [173, 80] width 35 height 10
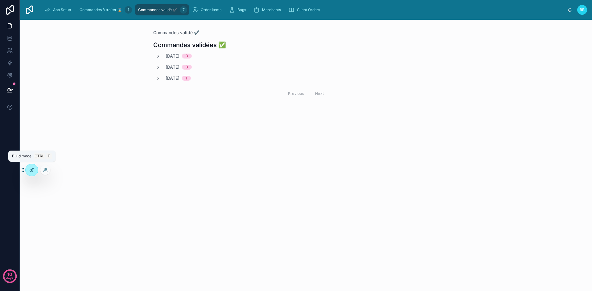
click at [34, 171] on icon at bounding box center [31, 170] width 5 height 5
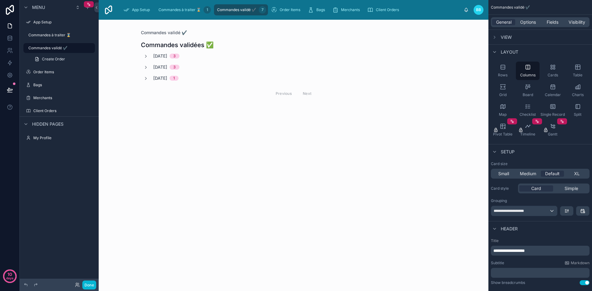
click at [181, 77] on div at bounding box center [293, 70] width 315 height 101
click at [178, 77] on span "1" at bounding box center [174, 78] width 9 height 5
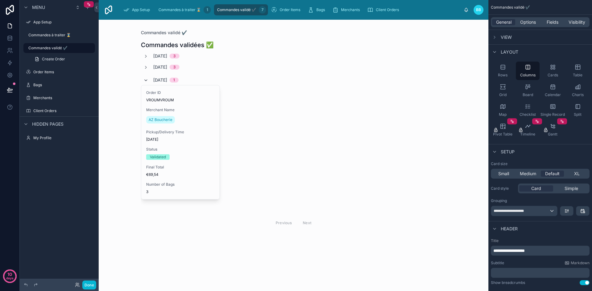
click at [144, 80] on icon at bounding box center [145, 80] width 5 height 5
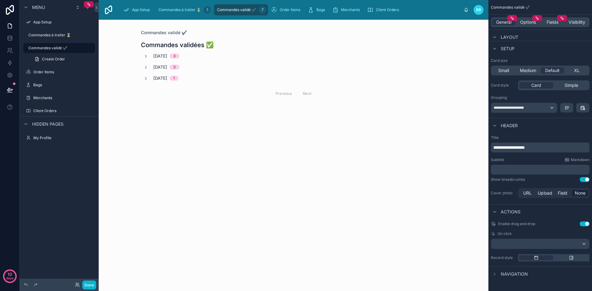
scroll to position [0, 0]
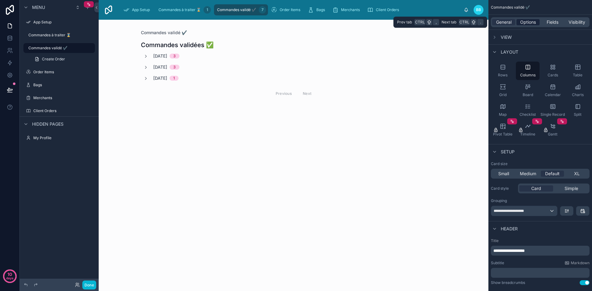
click at [522, 23] on span "Options" at bounding box center [528, 22] width 16 height 6
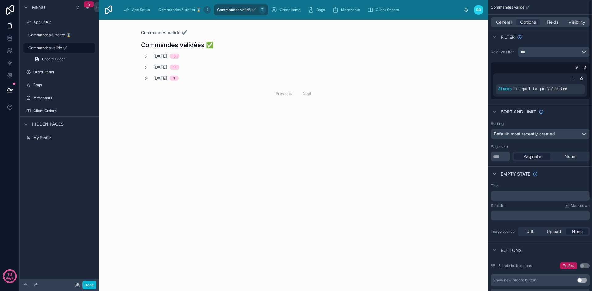
click at [375, 102] on div "Commandes validées ✅ [DATE] 3 [DATE] 3 [DATE] 1 Previous Next" at bounding box center [293, 78] width 305 height 85
click at [184, 7] on div "Commandes à traiter ⌛ 1" at bounding box center [180, 10] width 46 height 10
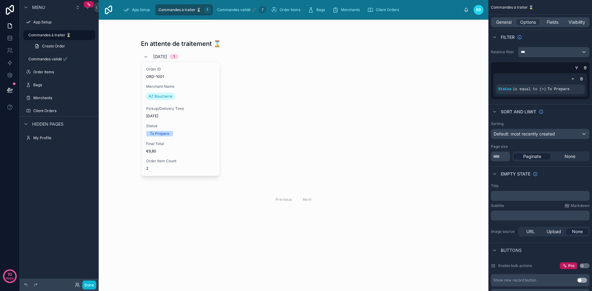
click at [144, 57] on div at bounding box center [293, 123] width 315 height 207
click at [144, 57] on icon at bounding box center [145, 57] width 5 height 5
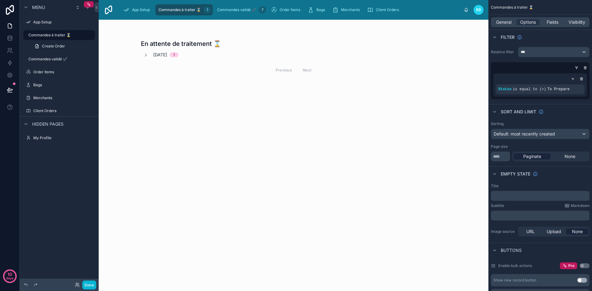
click at [415, 115] on div "En attente de traitement ⌛ [DATE] 1 Previous Next" at bounding box center [294, 156] width 390 height 272
click at [234, 5] on link "Commandes validé ✔️ 7" at bounding box center [237, 9] width 47 height 11
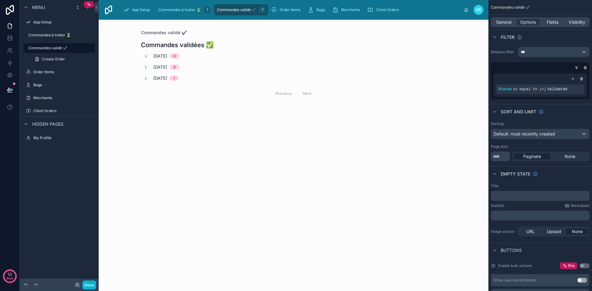
click at [247, 65] on div at bounding box center [293, 70] width 315 height 101
click at [180, 14] on div "Commandes à traiter ⌛ 1" at bounding box center [180, 10] width 46 height 10
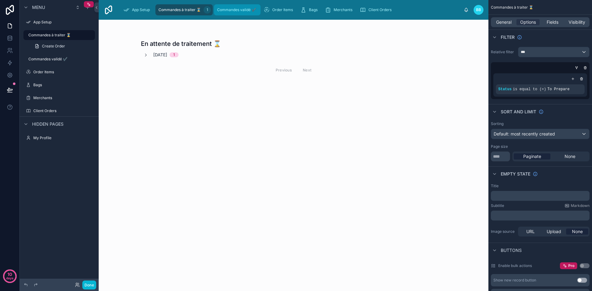
click at [234, 13] on div "Commandes validé ✔️ 7" at bounding box center [237, 10] width 43 height 10
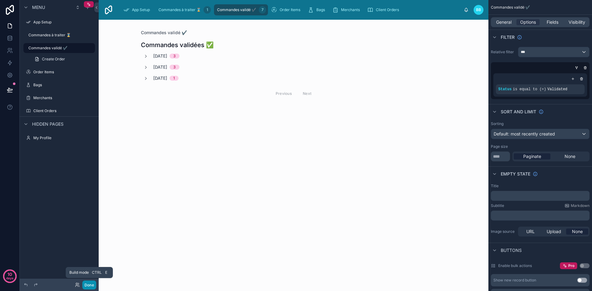
click at [89, 286] on button "Done" at bounding box center [89, 285] width 14 height 9
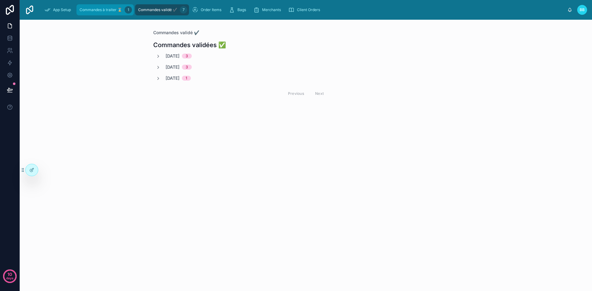
click at [93, 6] on div "Commandes à traiter ⌛ 1" at bounding box center [105, 10] width 54 height 10
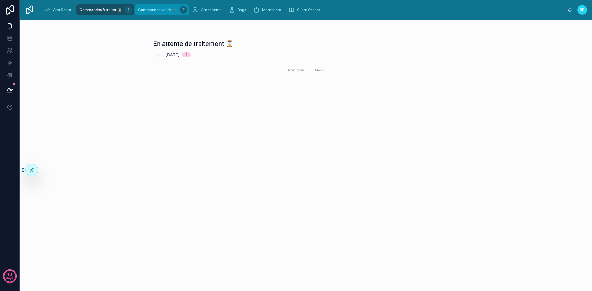
click at [166, 9] on span "Commandes validé ✔️" at bounding box center [157, 9] width 39 height 5
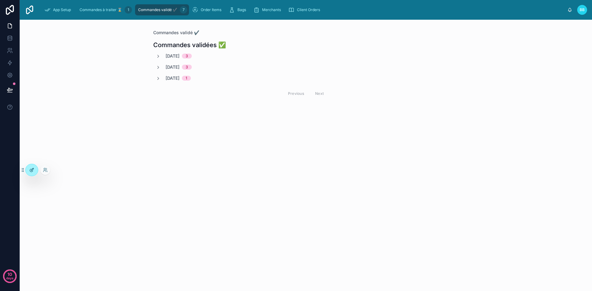
click at [27, 170] on div at bounding box center [32, 170] width 12 height 12
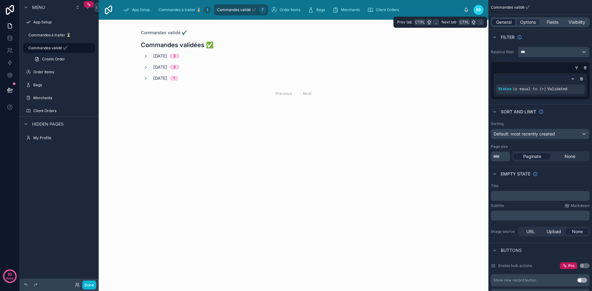
click at [502, 20] on span "General" at bounding box center [503, 22] width 15 height 6
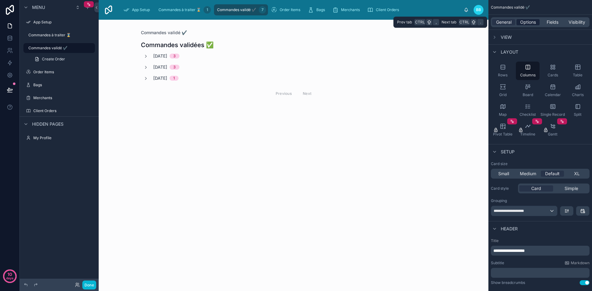
click at [526, 25] on span "Options" at bounding box center [528, 22] width 16 height 6
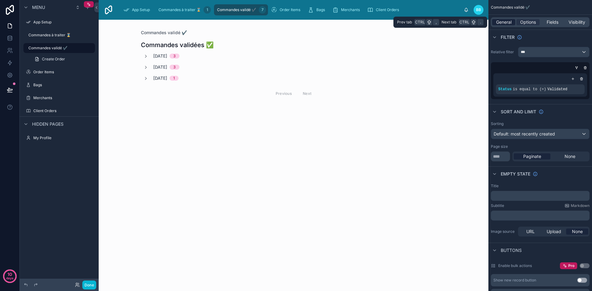
click at [502, 23] on span "General" at bounding box center [503, 22] width 15 height 6
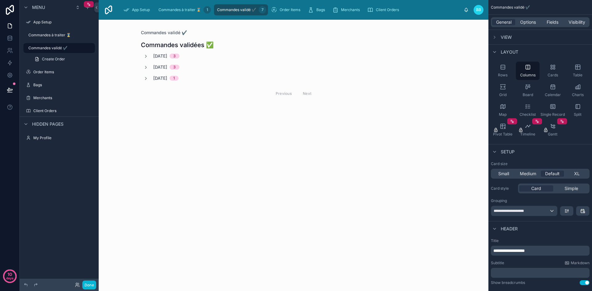
click at [498, 37] on div "View" at bounding box center [501, 37] width 21 height 7
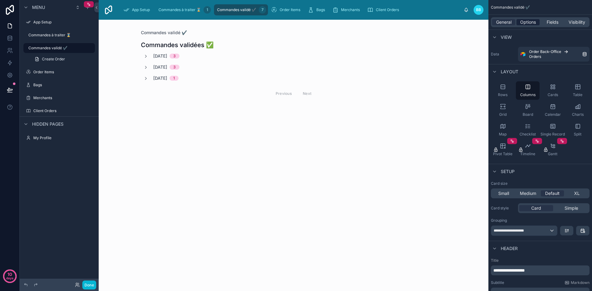
click at [530, 22] on span "Options" at bounding box center [528, 22] width 16 height 6
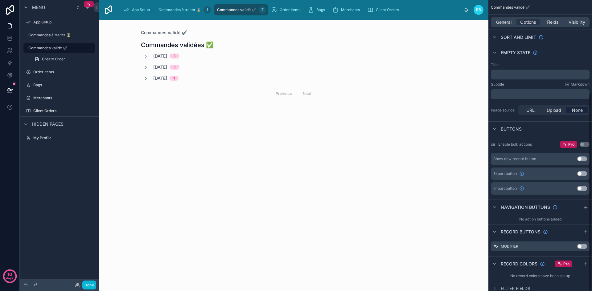
scroll to position [136, 0]
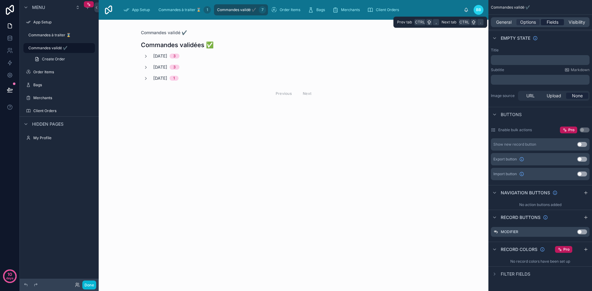
click at [550, 23] on span "Fields" at bounding box center [552, 22] width 12 height 6
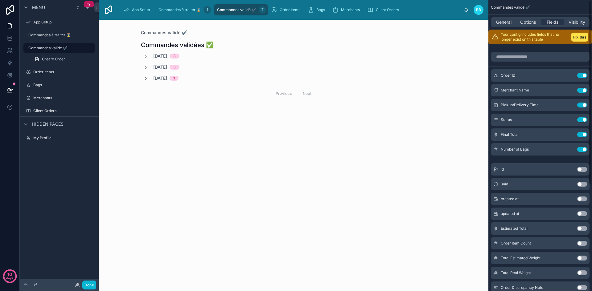
scroll to position [0, 0]
click at [504, 22] on span "General" at bounding box center [503, 22] width 15 height 6
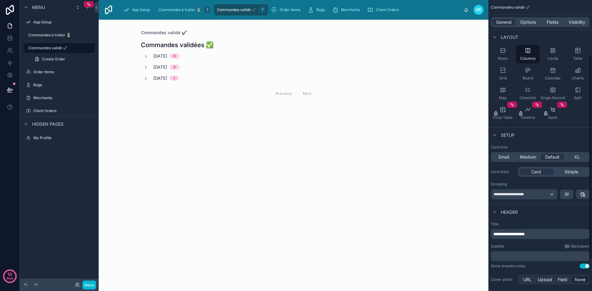
scroll to position [111, 0]
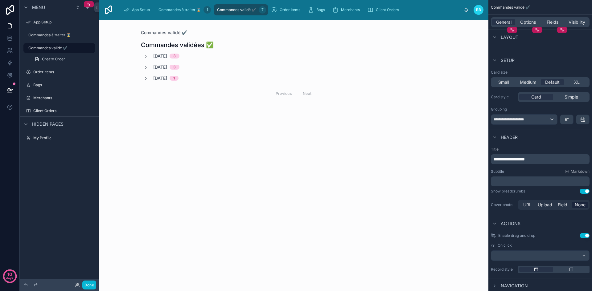
click at [581, 191] on button "Use setting" at bounding box center [584, 191] width 10 height 5
click at [86, 283] on button "Done" at bounding box center [89, 285] width 14 height 9
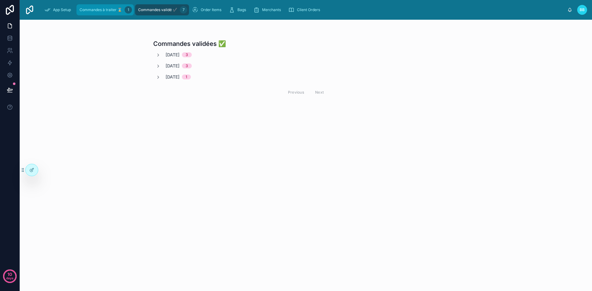
click at [98, 7] on div "Commandes à traiter ⌛ 1" at bounding box center [105, 10] width 54 height 10
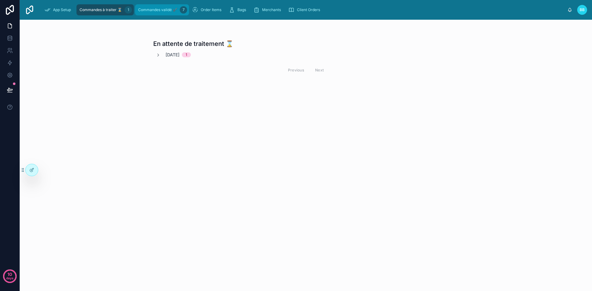
click at [152, 8] on span "Commandes validé ✔️" at bounding box center [157, 9] width 39 height 5
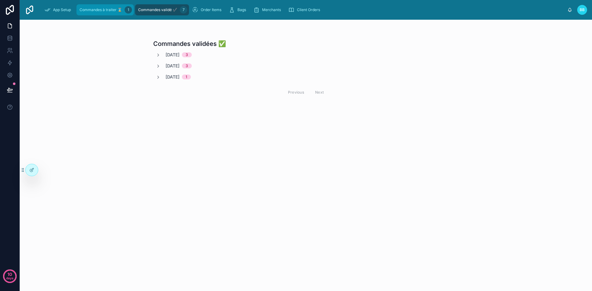
click at [115, 8] on span "Commandes à traiter ⌛" at bounding box center [101, 9] width 43 height 5
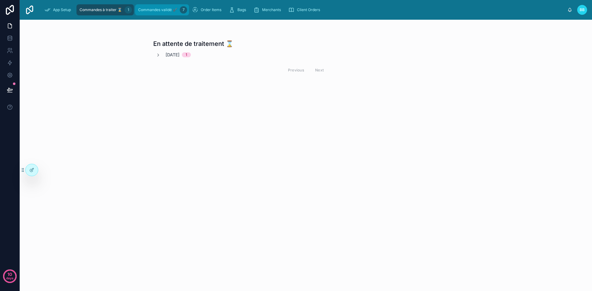
click at [158, 10] on span "Commandes validé ✔️" at bounding box center [157, 9] width 39 height 5
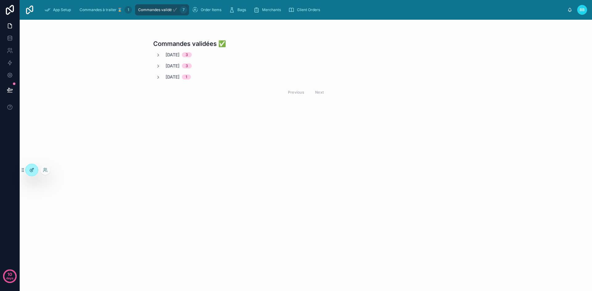
click at [31, 169] on icon at bounding box center [31, 170] width 5 height 5
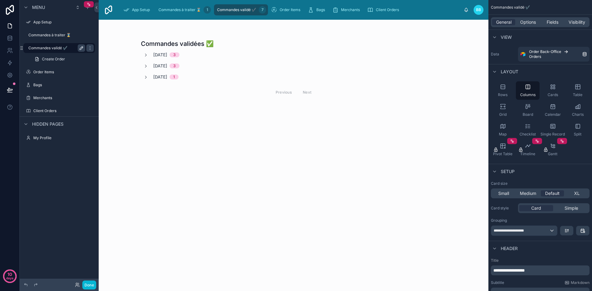
click at [81, 47] on icon "scrollable content" at bounding box center [81, 48] width 5 height 5
click at [73, 47] on input "**********" at bounding box center [51, 47] width 47 height 7
type input "**********"
click at [89, 283] on button "Done" at bounding box center [89, 285] width 14 height 9
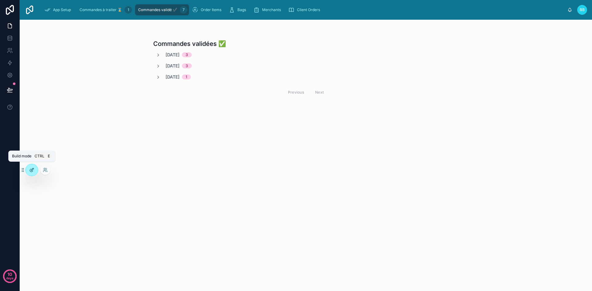
click at [33, 167] on div at bounding box center [32, 170] width 12 height 12
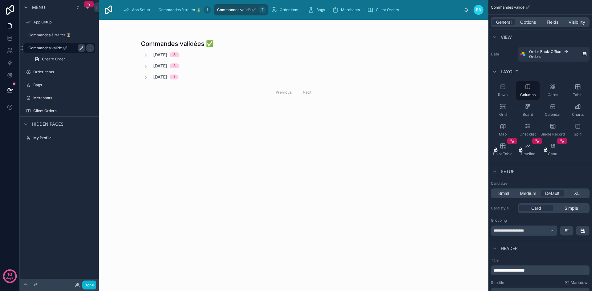
click at [82, 48] on icon "scrollable content" at bounding box center [81, 48] width 3 height 3
click at [74, 47] on input "**********" at bounding box center [51, 47] width 47 height 7
type input "**********"
click at [0, 0] on icon "scrollable content" at bounding box center [0, 0] width 0 height 0
click at [88, 48] on icon "scrollable content" at bounding box center [90, 48] width 5 height 5
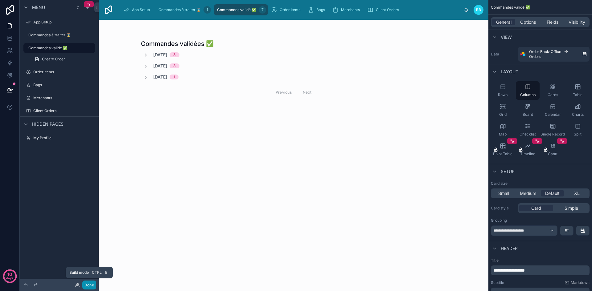
click at [91, 284] on button "Done" at bounding box center [89, 285] width 14 height 9
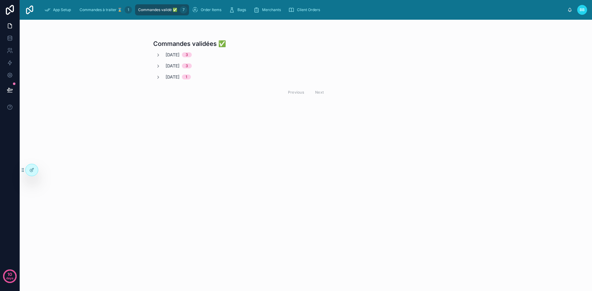
click at [106, 16] on div "App Setup Commandes à traiter ⌛ 1 Commandes validé ✅ 7 Order Items Bags Merchan…" at bounding box center [303, 10] width 528 height 14
click at [102, 14] on div "Commandes à traiter ⌛ 1" at bounding box center [105, 10] width 54 height 10
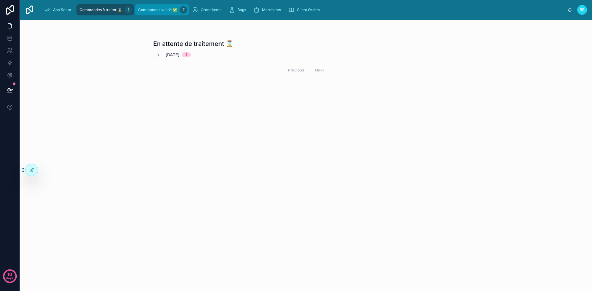
click at [152, 14] on div "Commandes validé ✅ 7" at bounding box center [162, 10] width 50 height 10
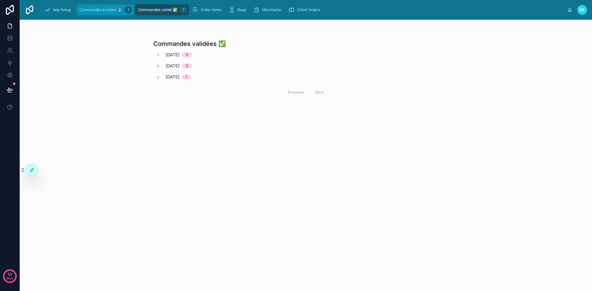
click at [103, 12] on span "Commandes à traiter ⌛" at bounding box center [101, 9] width 43 height 5
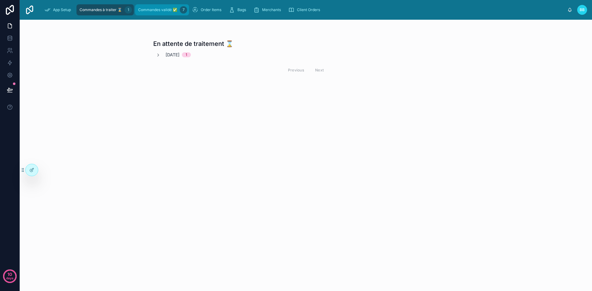
click at [161, 10] on span "Commandes validé ✅" at bounding box center [157, 9] width 39 height 5
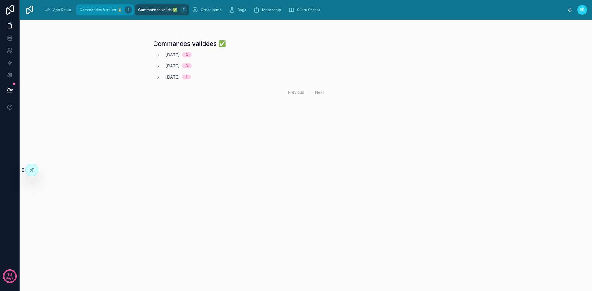
click at [110, 10] on span "Commandes à traiter ⌛" at bounding box center [101, 9] width 43 height 5
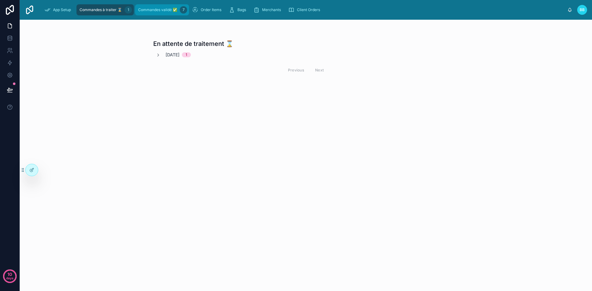
click at [151, 5] on div "Commandes validé ✅ 7" at bounding box center [162, 10] width 50 height 10
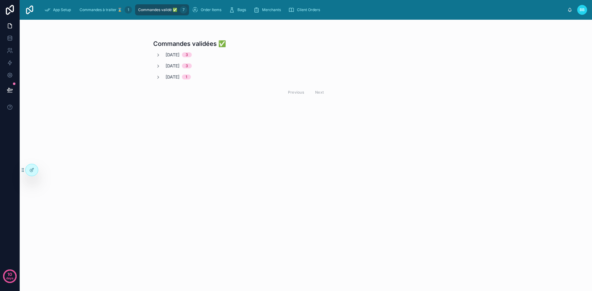
click at [388, 264] on div "Commandes validées ✅ [DATE] 3 [DATE] 3 [DATE] 1 Previous Next" at bounding box center [306, 156] width 572 height 272
